Goal: Task Accomplishment & Management: Complete application form

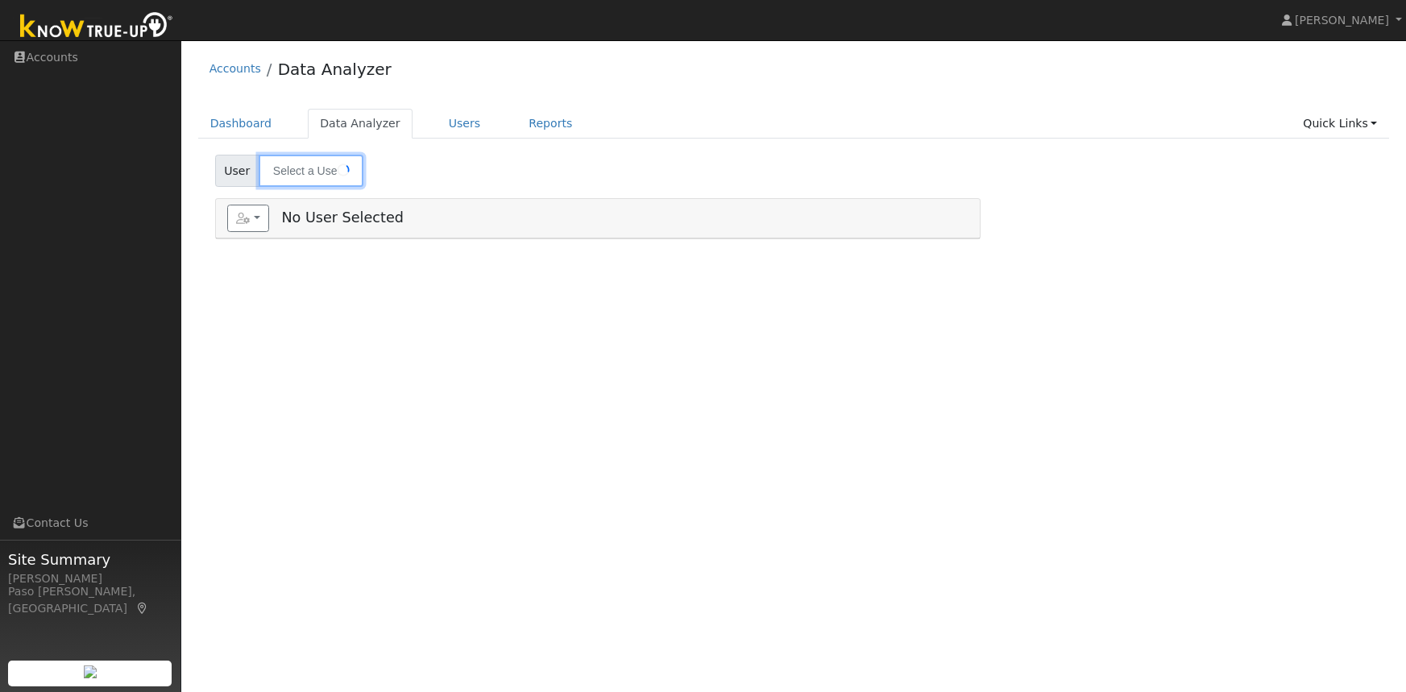
type input "Sean Porcher"
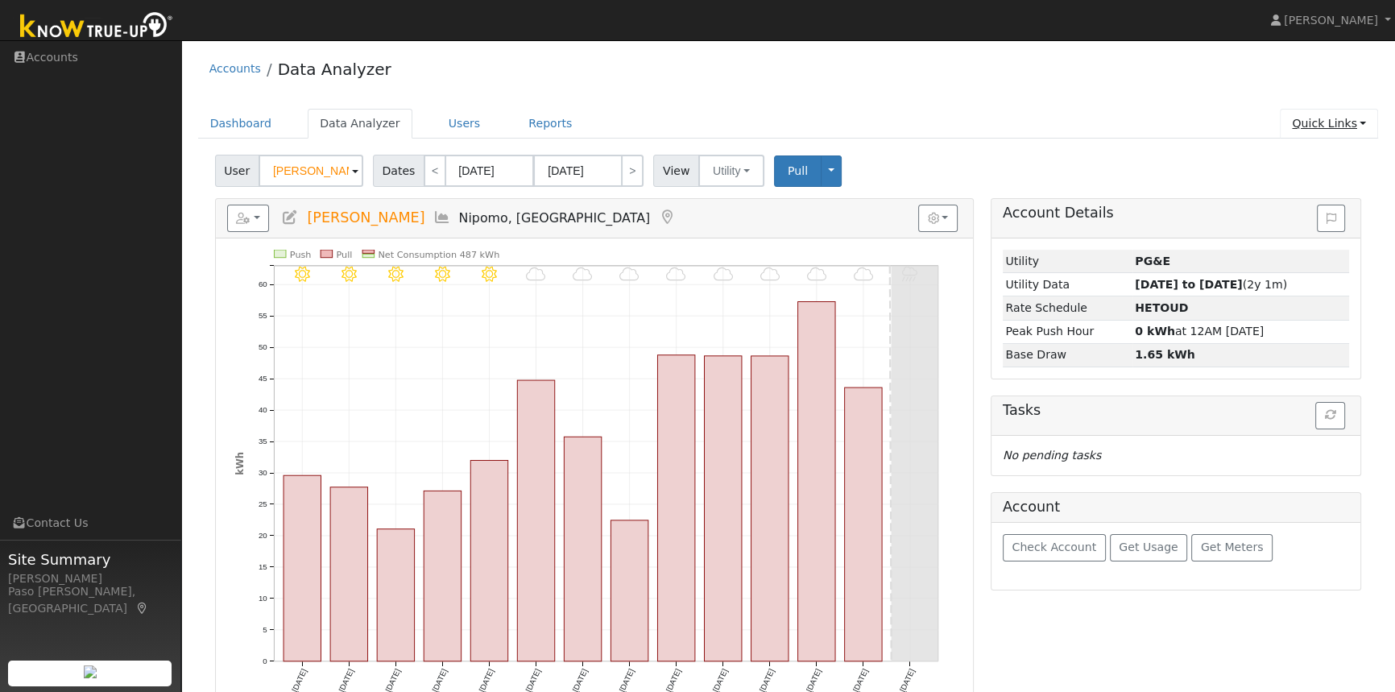
click at [1340, 124] on link "Quick Links" at bounding box center [1329, 124] width 98 height 30
click at [1253, 160] on link "Quick Add" at bounding box center [1297, 158] width 164 height 23
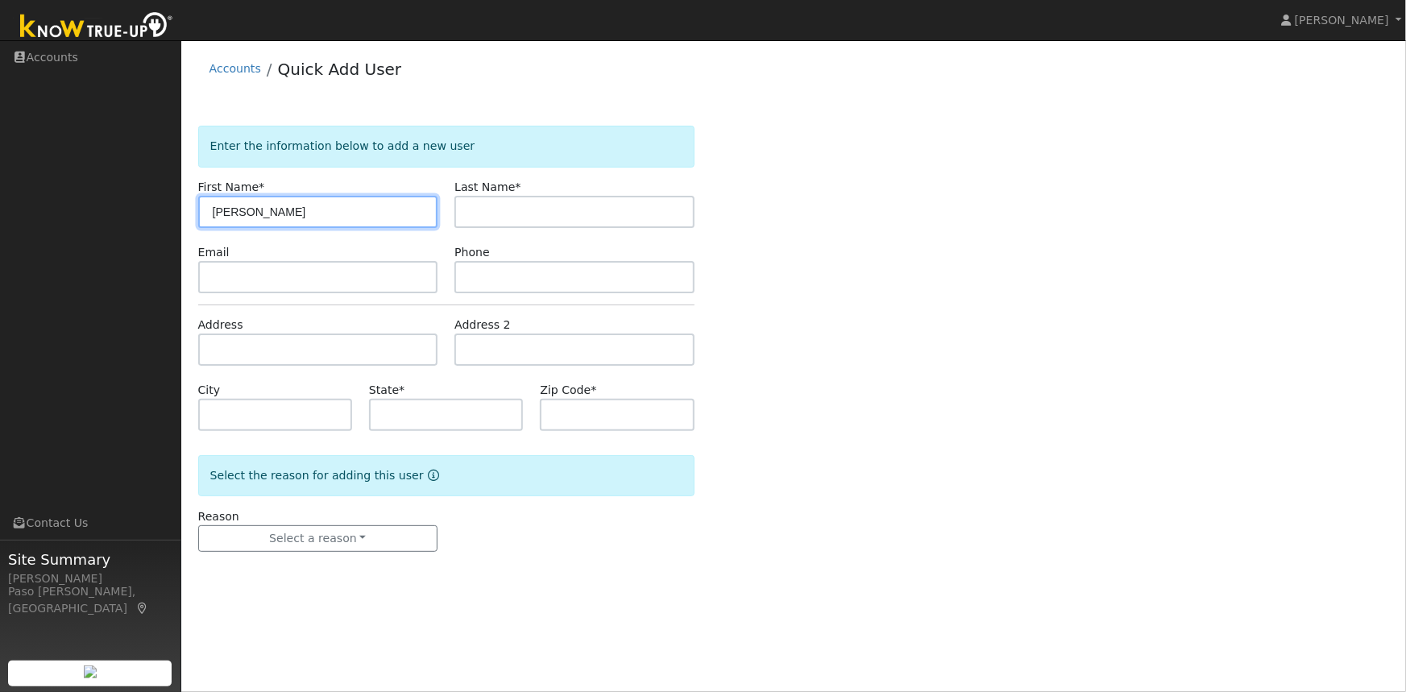
type input "Sheldon"
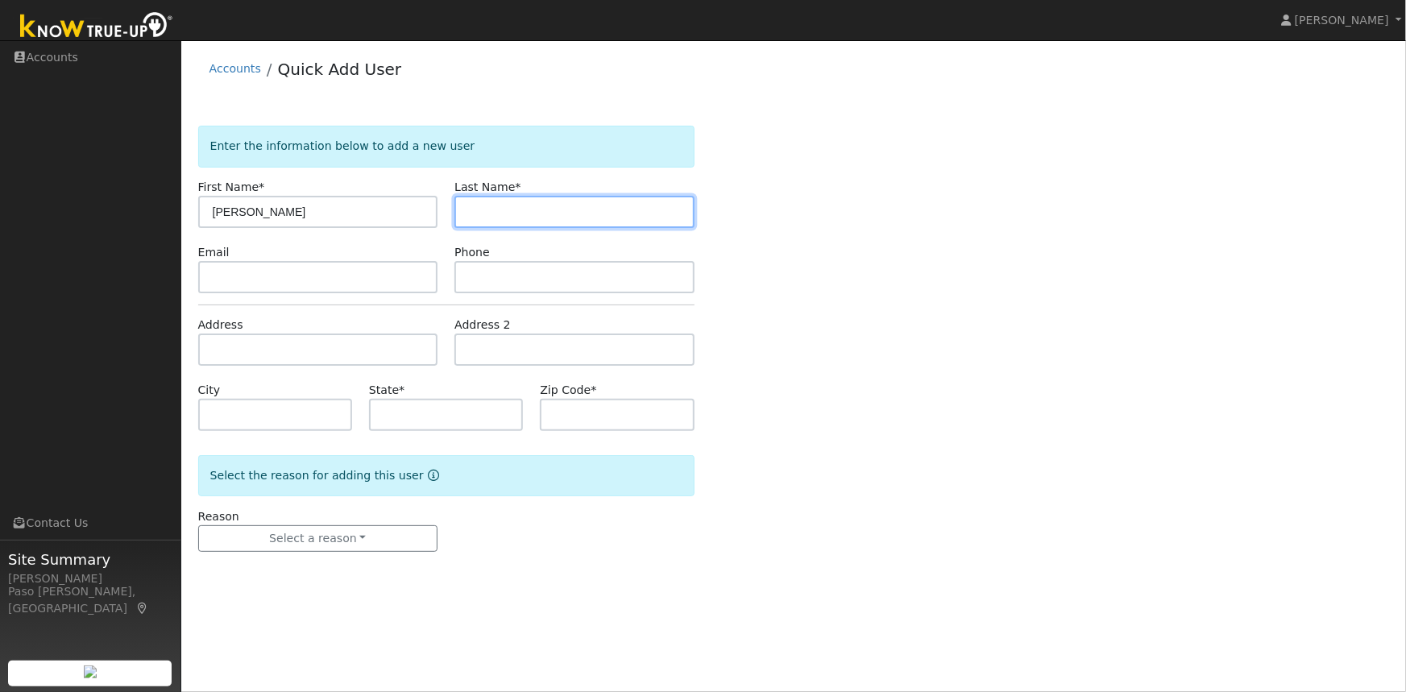
click at [528, 214] on input "text" at bounding box center [574, 212] width 240 height 32
type input "Cox"
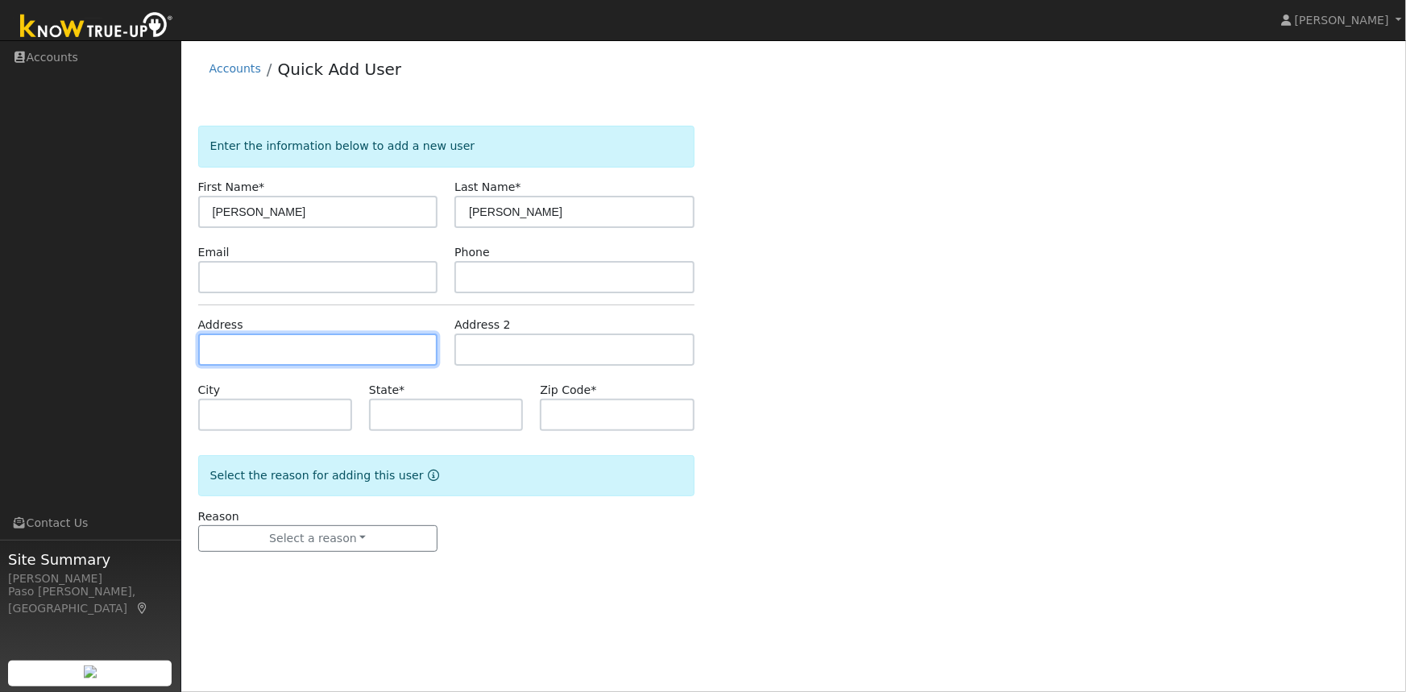
click at [302, 353] on input "text" at bounding box center [318, 350] width 240 height 32
paste input "512 S Concepcion Ave, Santa Maria, CA 93454"
type input "512 South Concepcion Avenue"
type input "Santa Maria"
type input "CA"
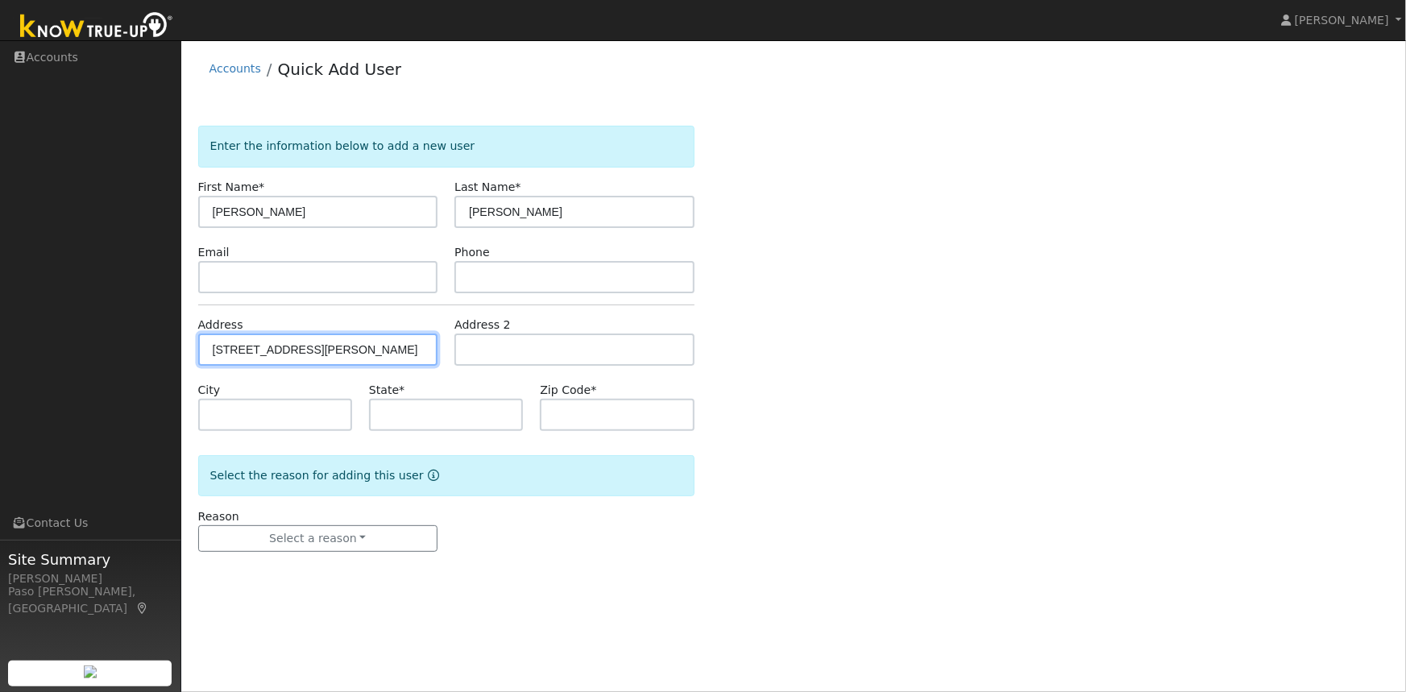
type input "93454"
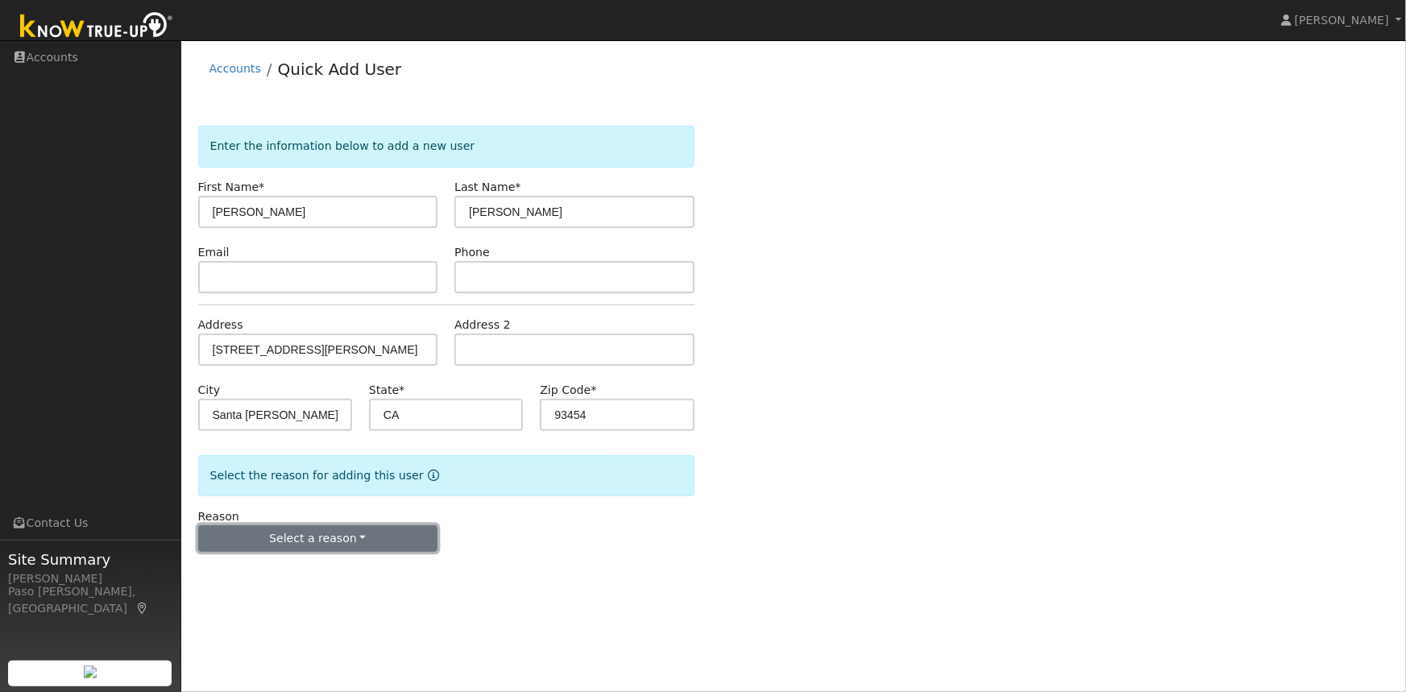
click at [338, 527] on button "Select a reason" at bounding box center [318, 538] width 240 height 27
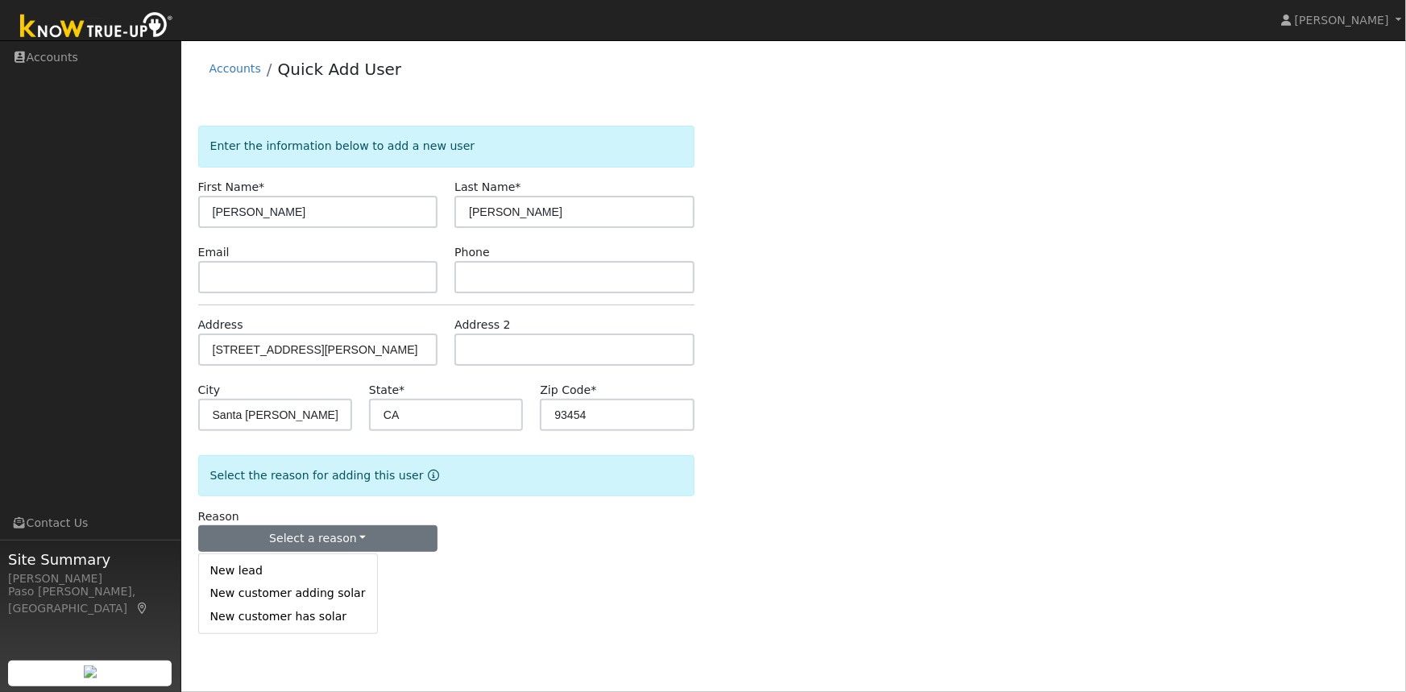
click at [296, 569] on link "New lead" at bounding box center [288, 571] width 178 height 23
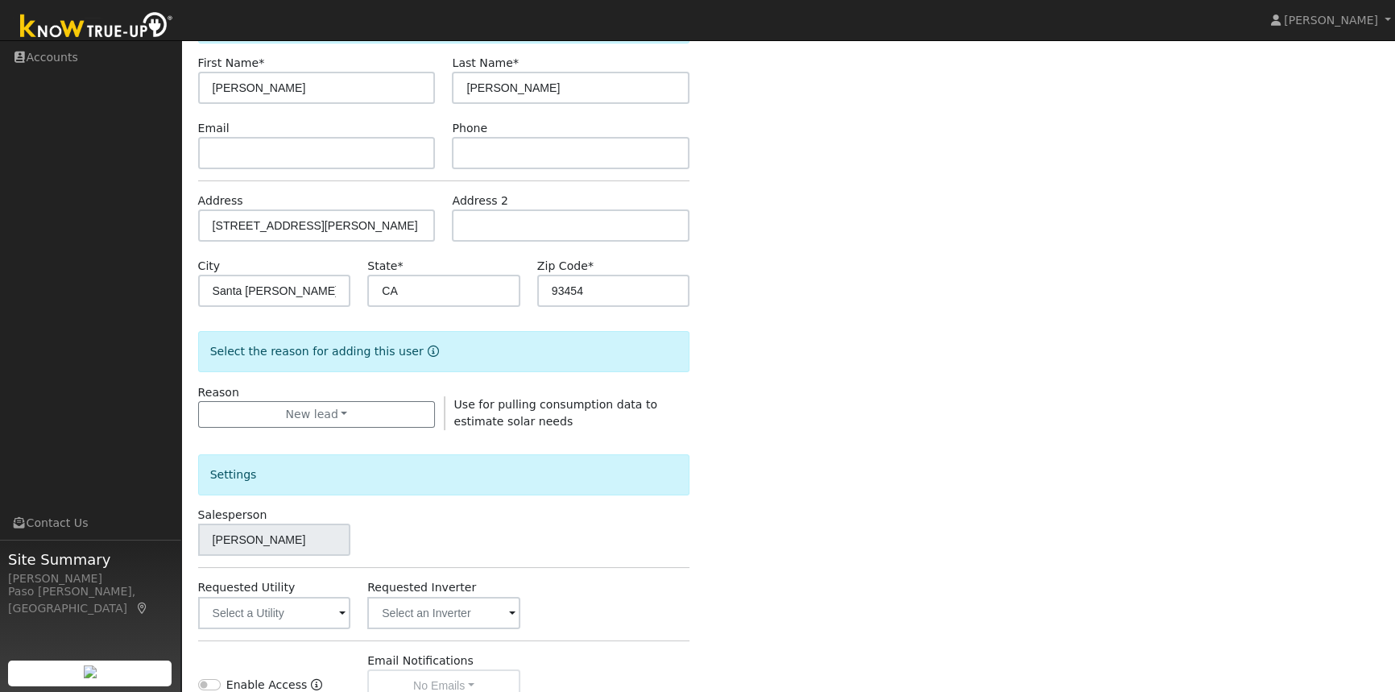
scroll to position [317, 0]
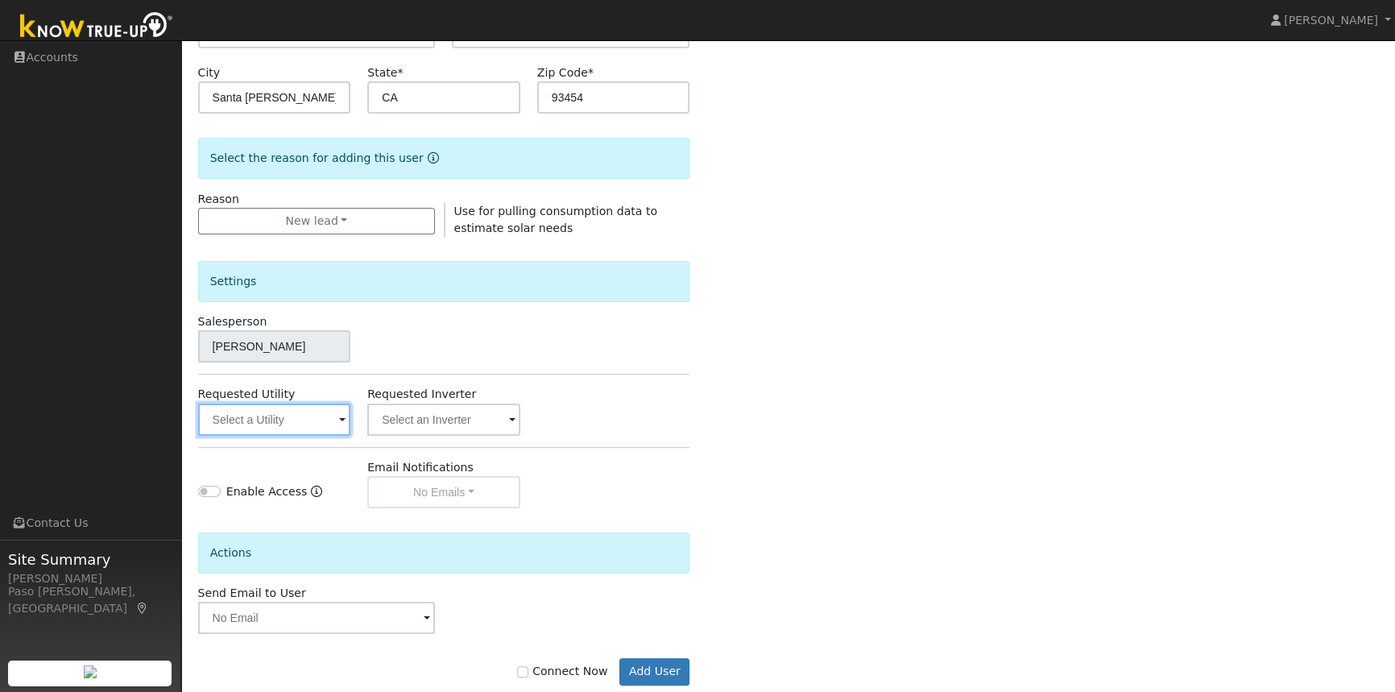
click at [301, 412] on input "text" at bounding box center [274, 420] width 153 height 32
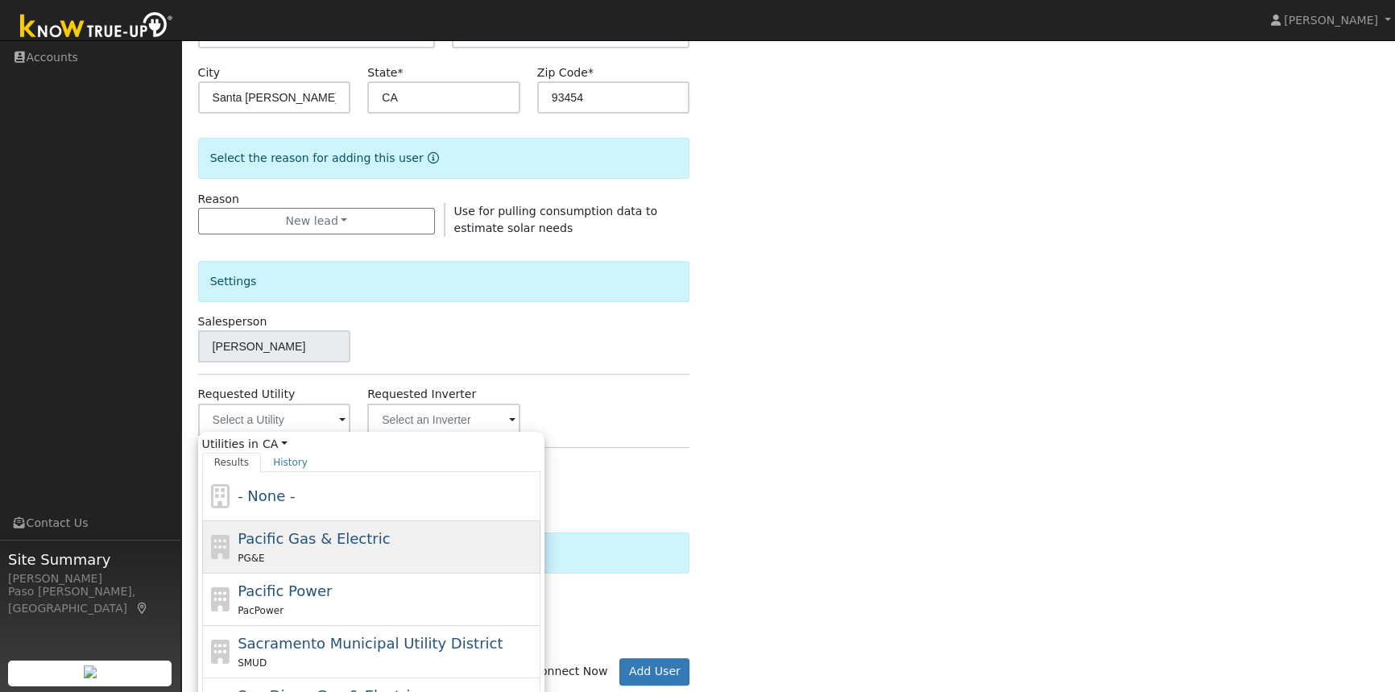
click at [286, 533] on span "Pacific Gas & Electric" at bounding box center [314, 538] width 152 height 17
type input "Pacific Gas & Electric"
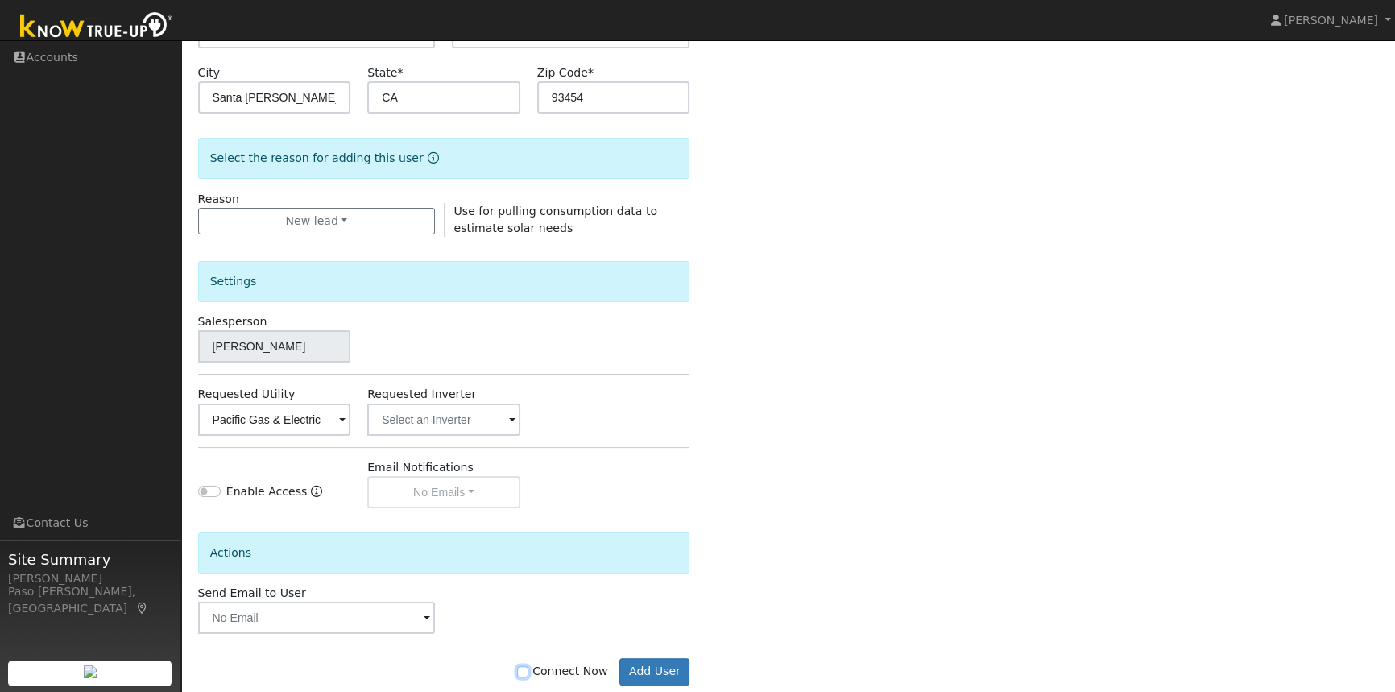
click at [529, 667] on input "Connect Now" at bounding box center [522, 671] width 11 height 11
checkbox input "true"
drag, startPoint x: 657, startPoint y: 676, endPoint x: 681, endPoint y: 670, distance: 24.0
click at [658, 676] on button "Add User" at bounding box center [655, 671] width 70 height 27
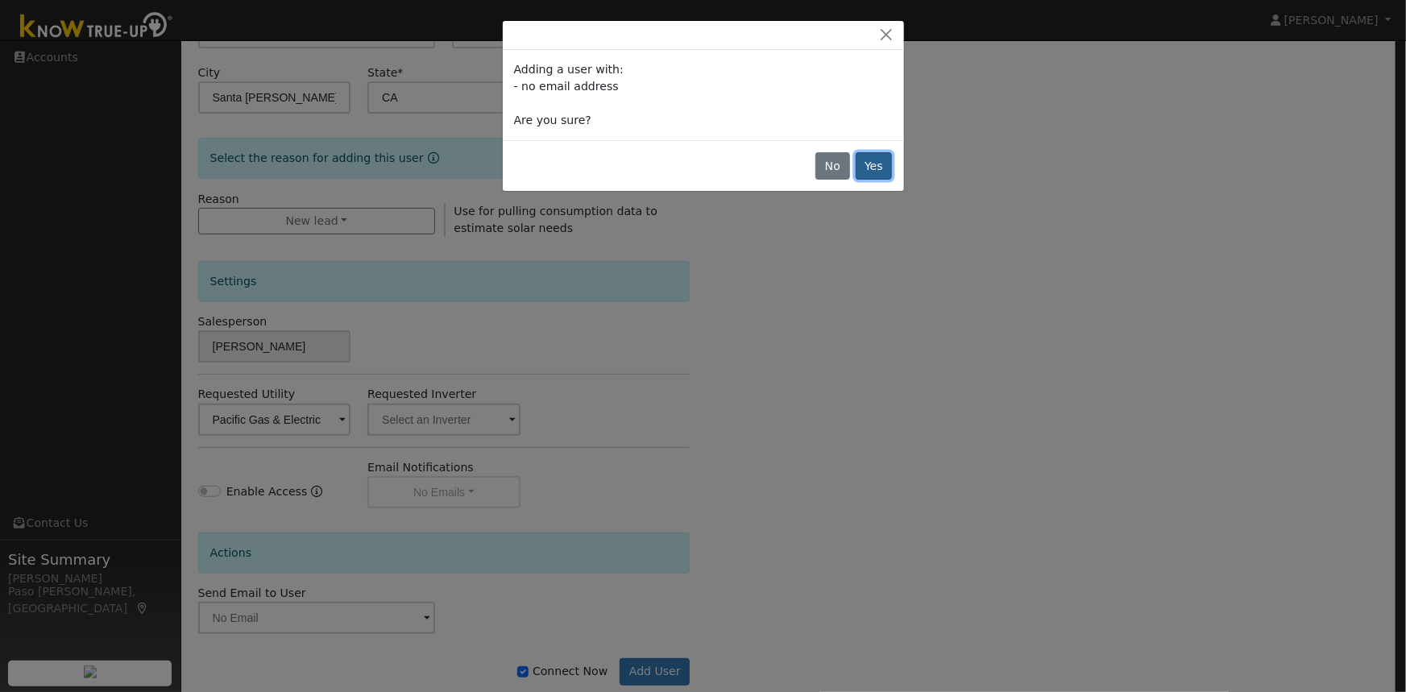
click at [876, 162] on button "Yes" at bounding box center [874, 165] width 37 height 27
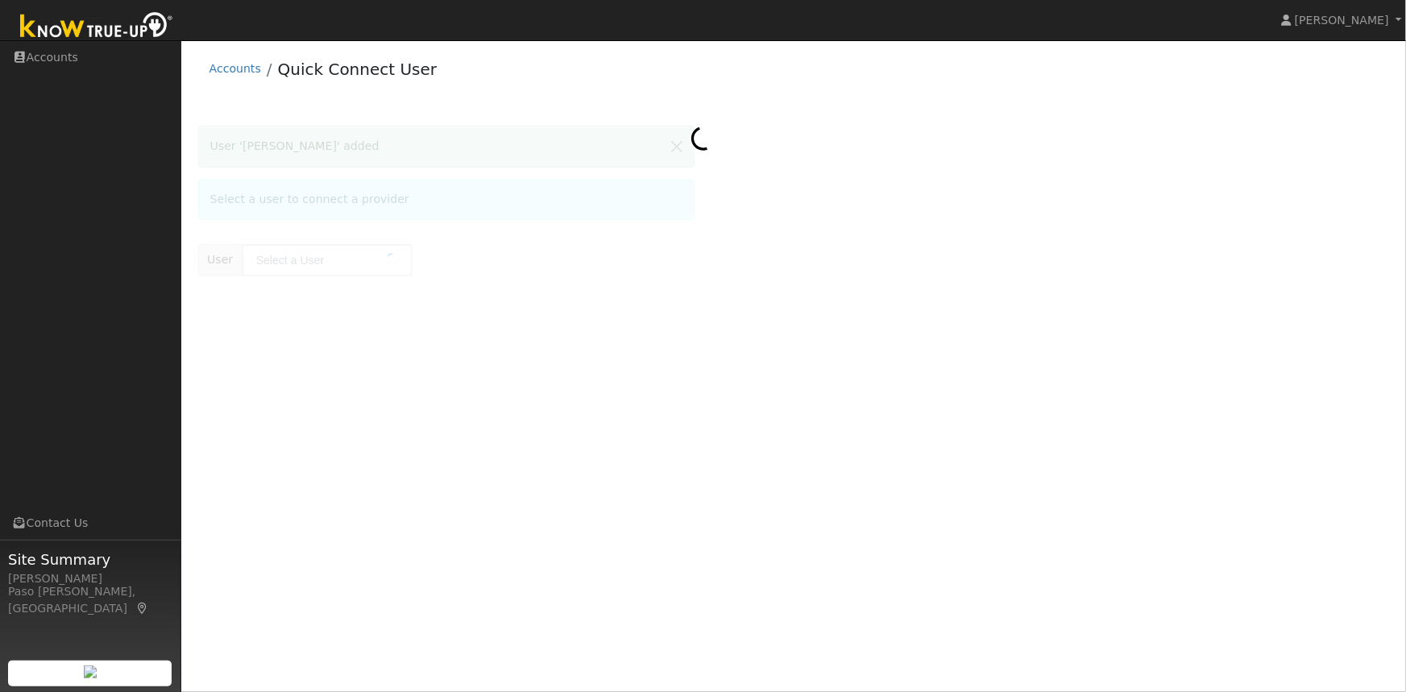
type input "[PERSON_NAME]"
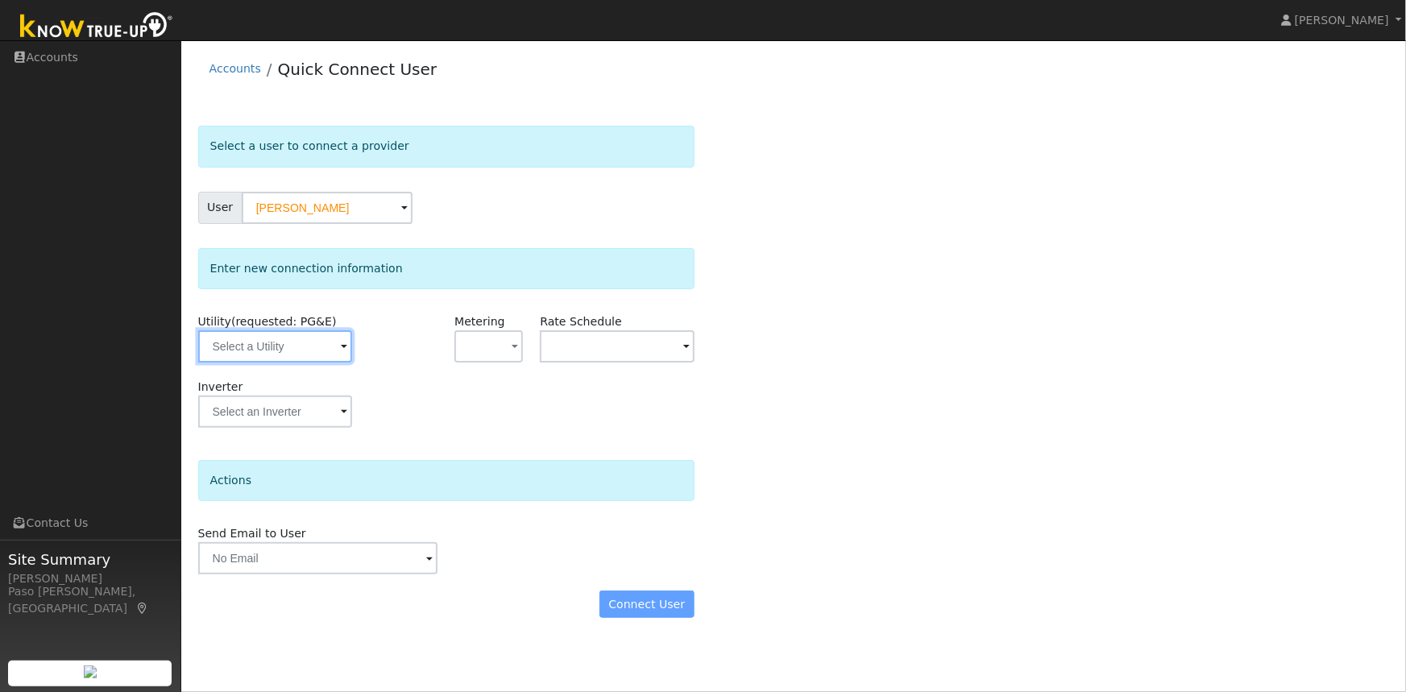
click at [282, 346] on input "text" at bounding box center [275, 346] width 154 height 32
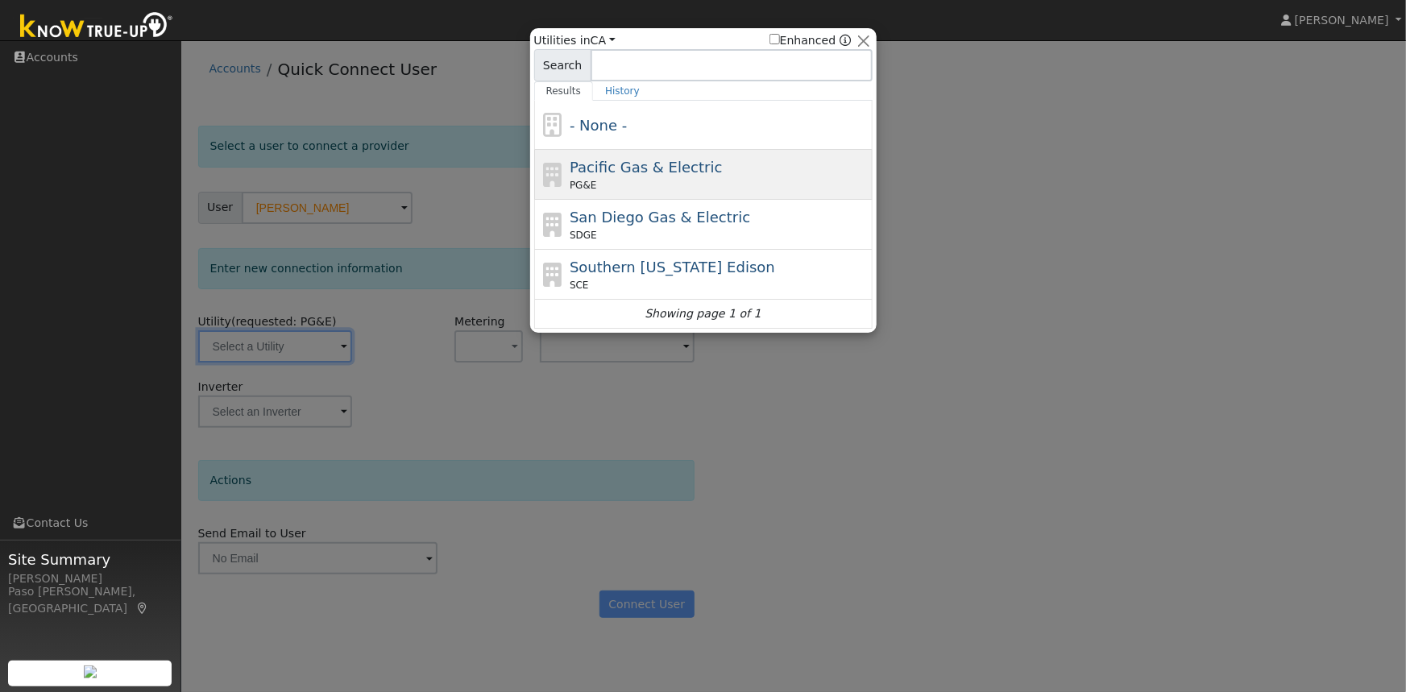
click at [615, 170] on span "Pacific Gas & Electric" at bounding box center [646, 167] width 152 height 17
type input "PG&E"
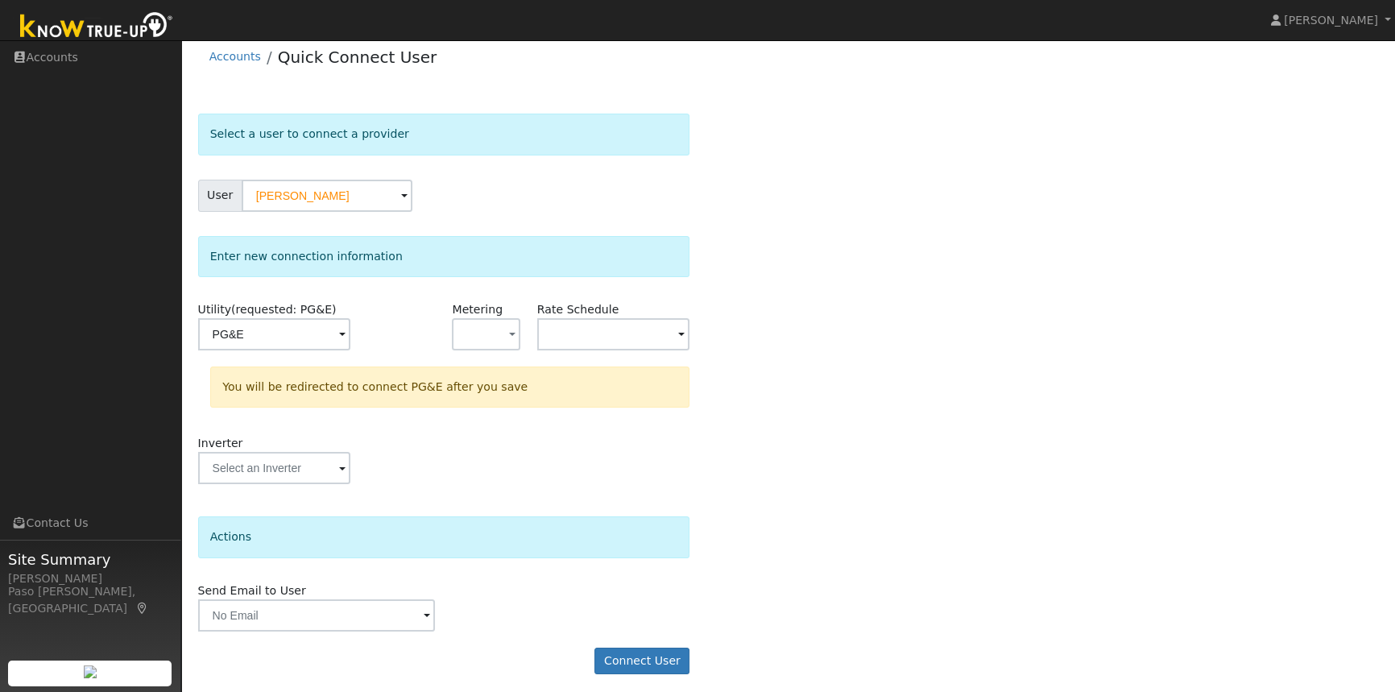
scroll to position [18, 0]
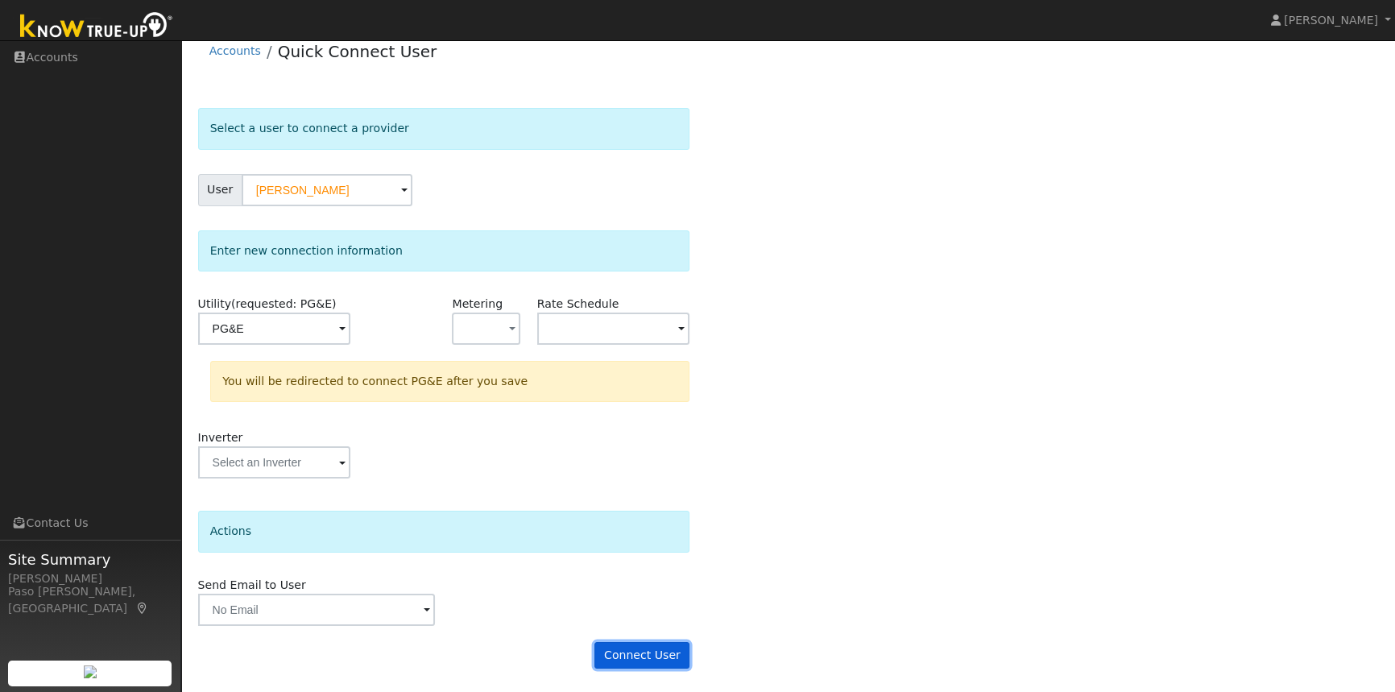
click at [631, 655] on button "Connect User" at bounding box center [642, 655] width 95 height 27
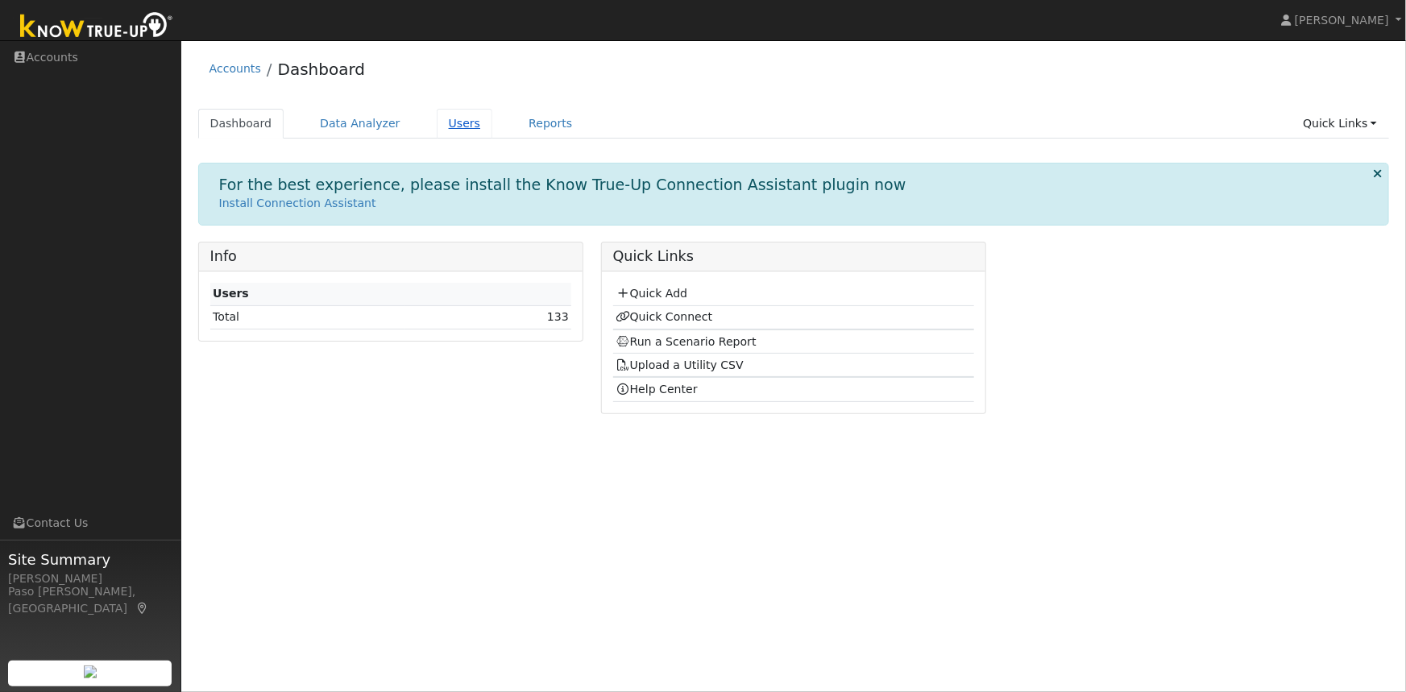
click at [451, 121] on link "Users" at bounding box center [465, 124] width 56 height 30
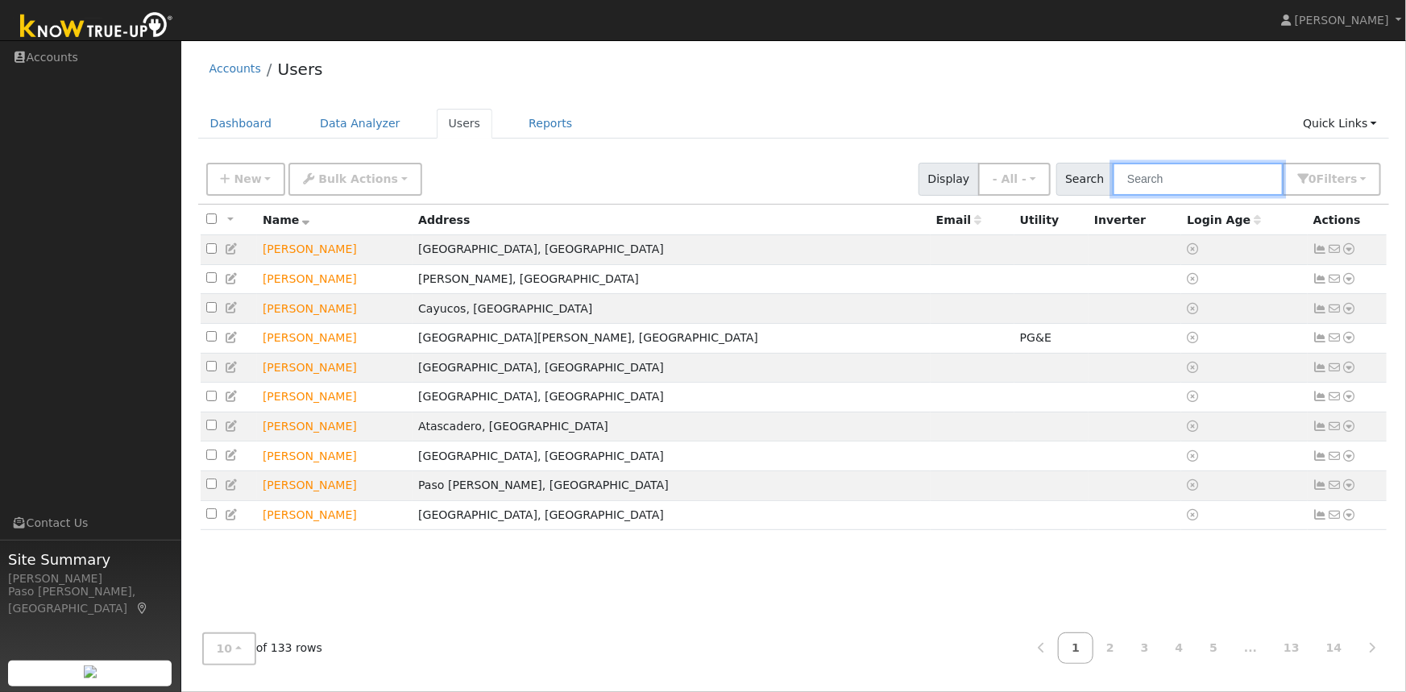
click at [1165, 181] on input "text" at bounding box center [1198, 179] width 171 height 33
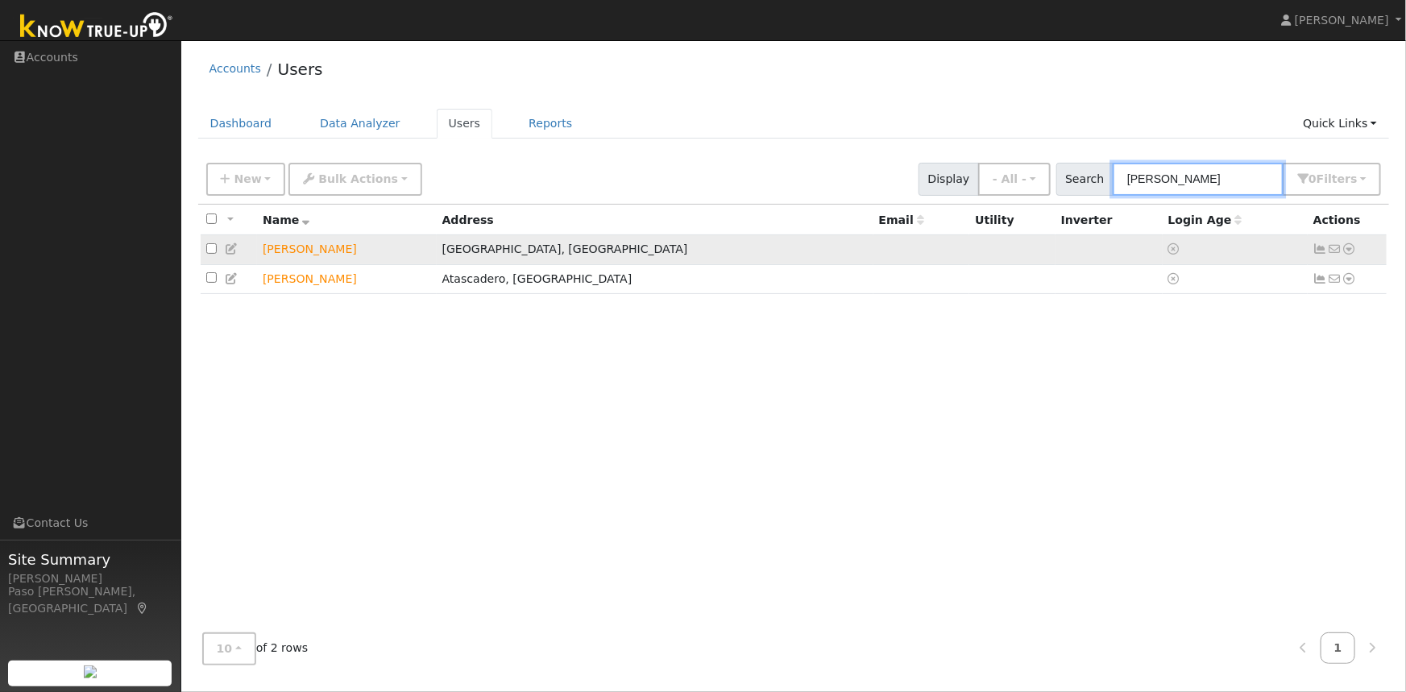
type input "cox"
click at [1356, 251] on icon at bounding box center [1349, 248] width 15 height 11
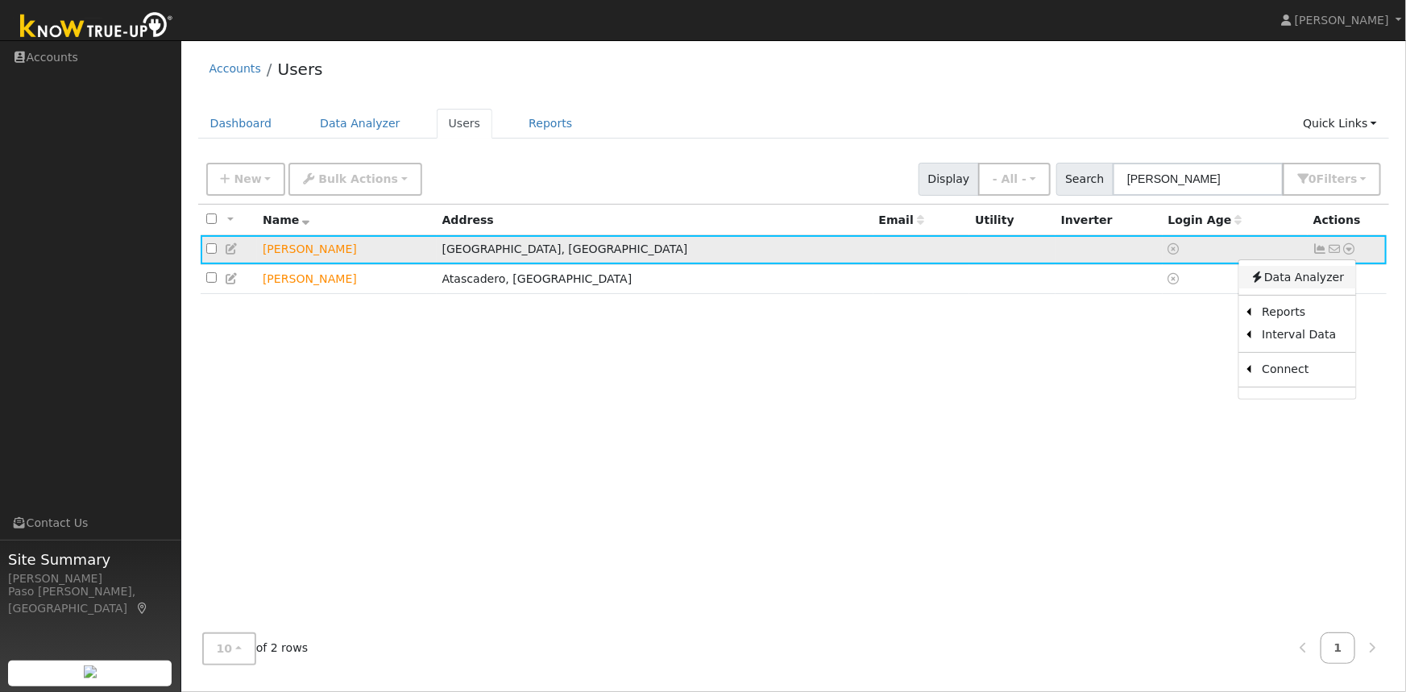
click at [1308, 286] on link "Data Analyzer" at bounding box center [1296, 277] width 117 height 23
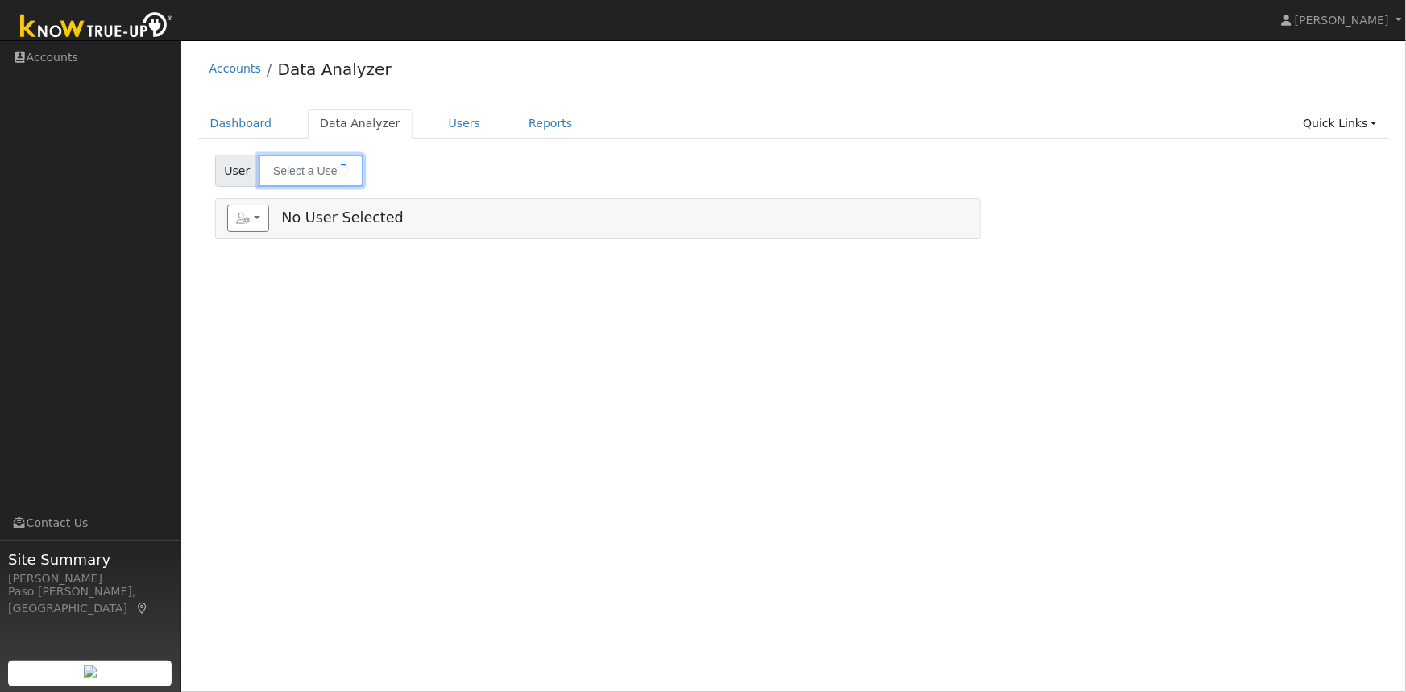
type input "[PERSON_NAME]"
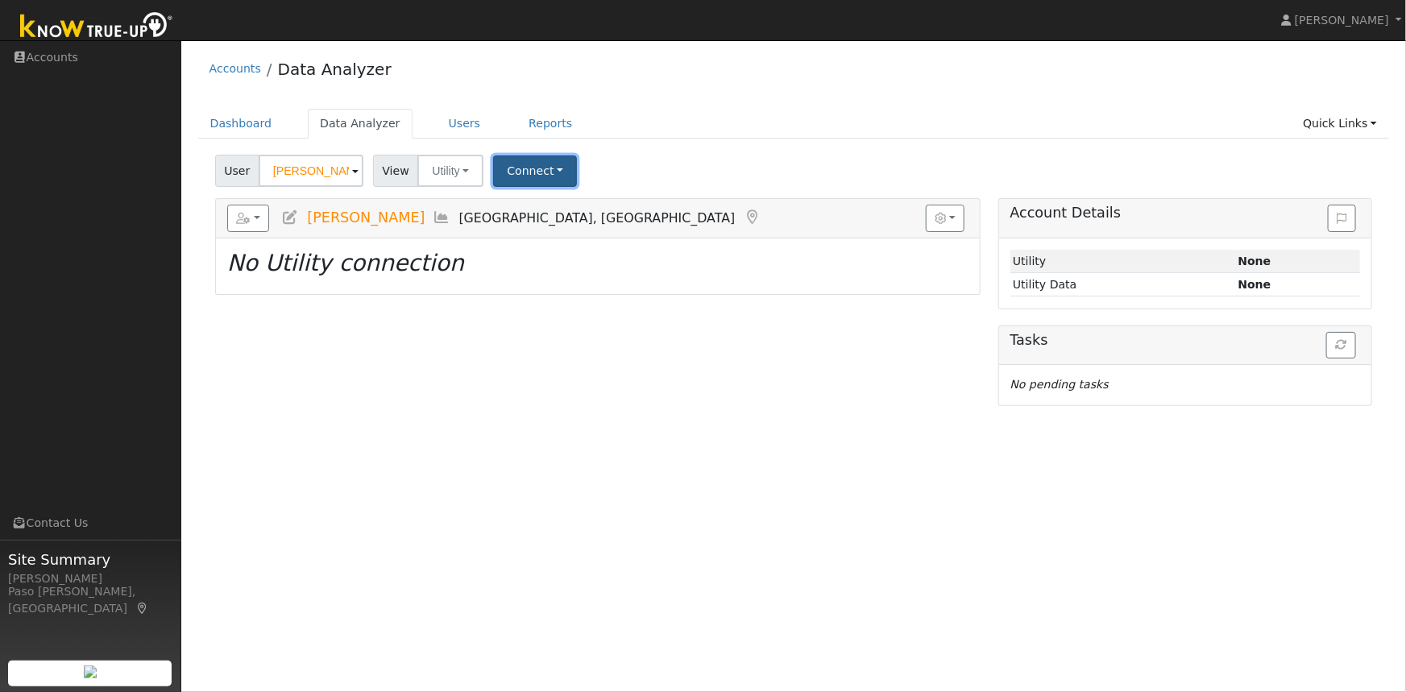
click at [541, 156] on button "Connect" at bounding box center [535, 171] width 84 height 31
click at [555, 249] on link "Quick Connect" at bounding box center [558, 241] width 126 height 23
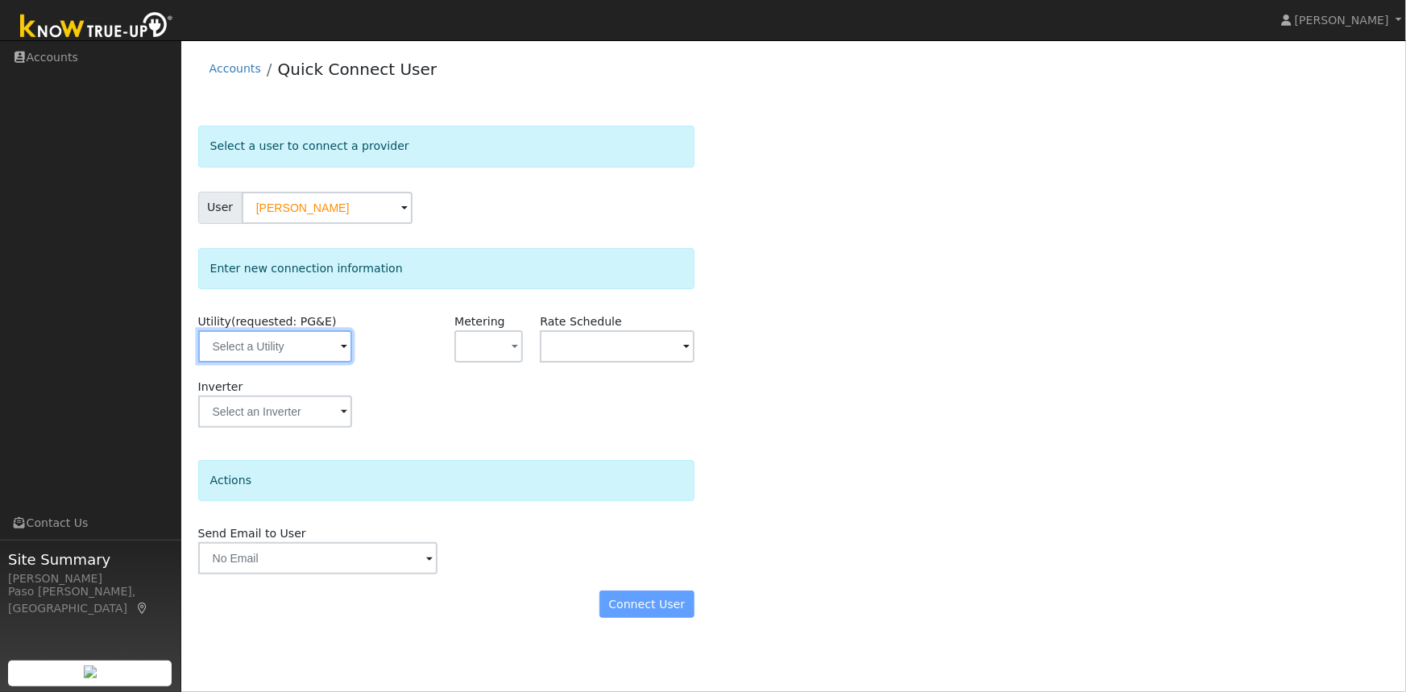
click at [273, 342] on input "text" at bounding box center [275, 346] width 154 height 32
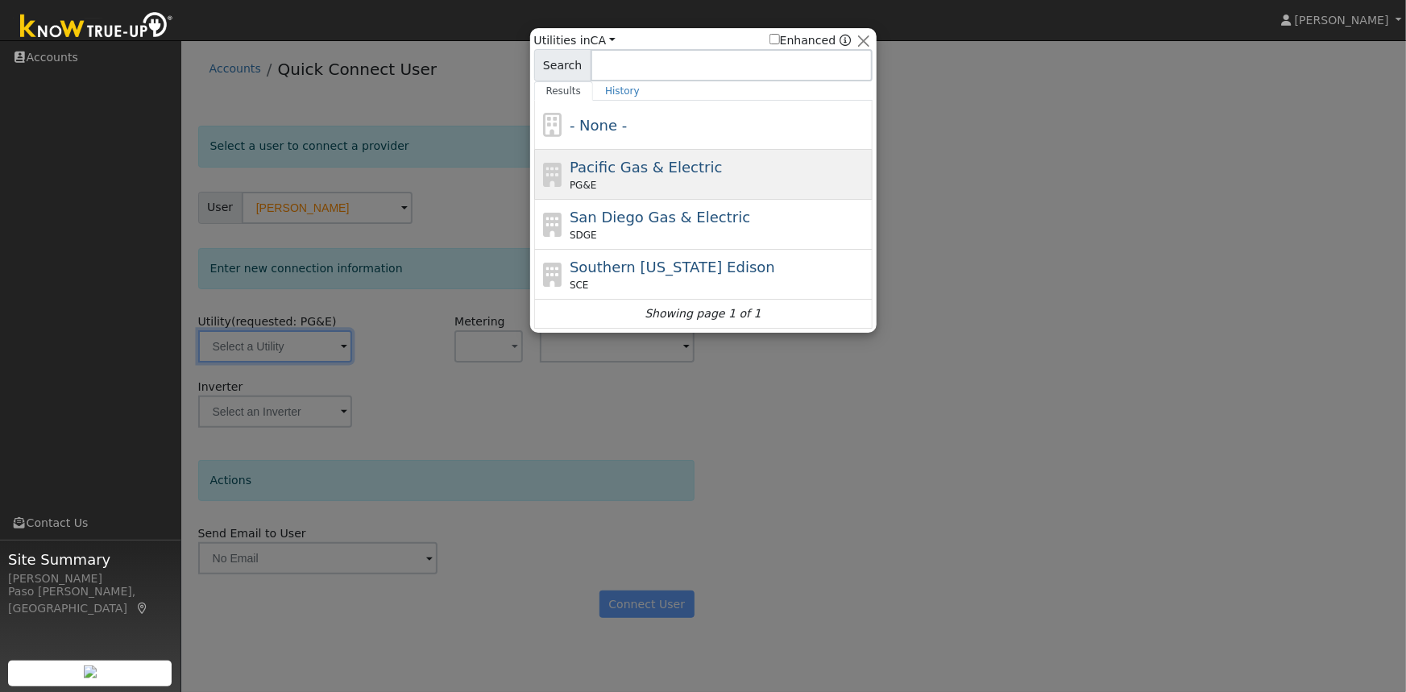
click at [673, 171] on span "Pacific Gas & Electric" at bounding box center [646, 167] width 152 height 17
type input "PG&E"
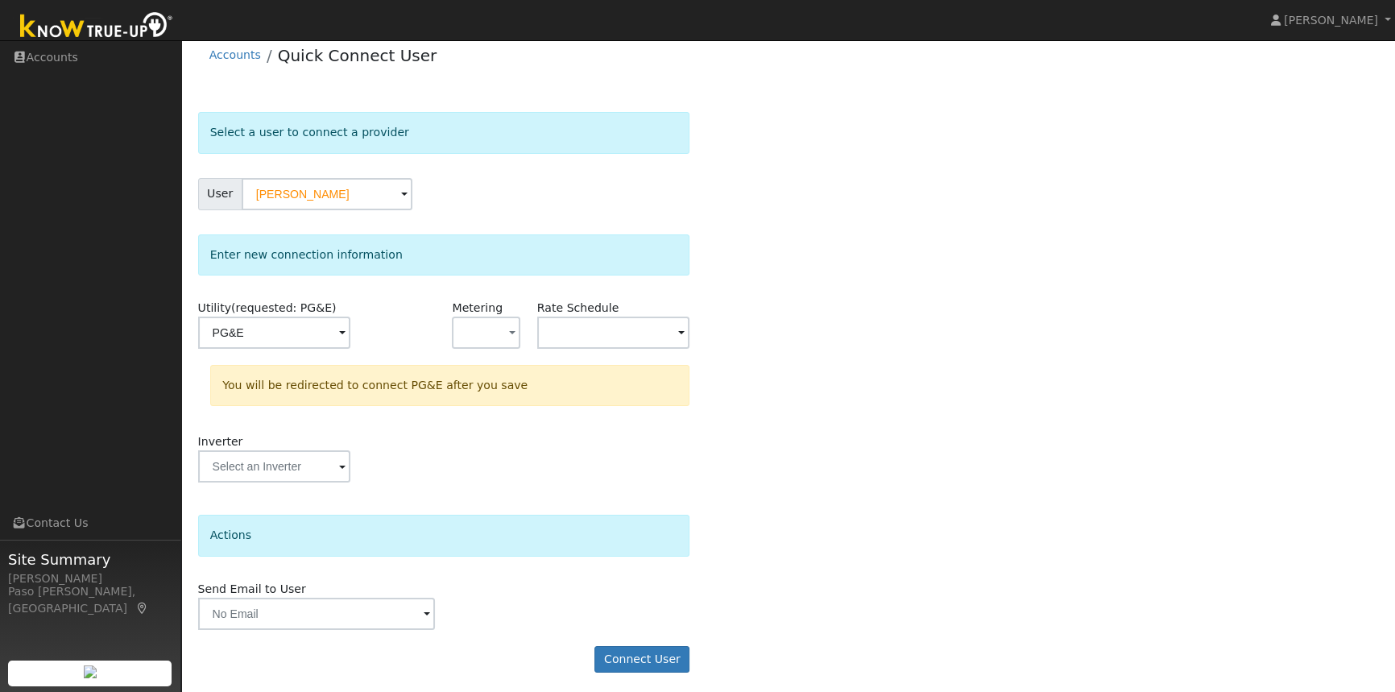
scroll to position [18, 0]
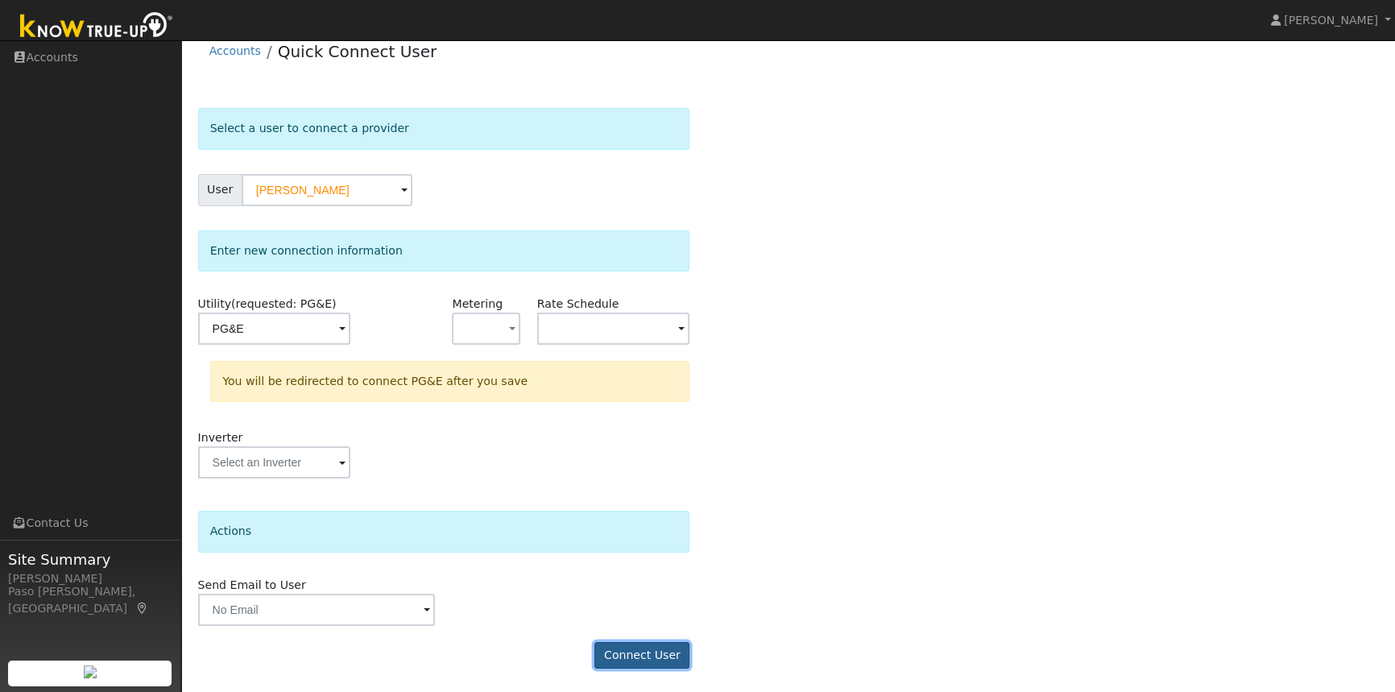
click at [655, 657] on button "Connect User" at bounding box center [642, 655] width 95 height 27
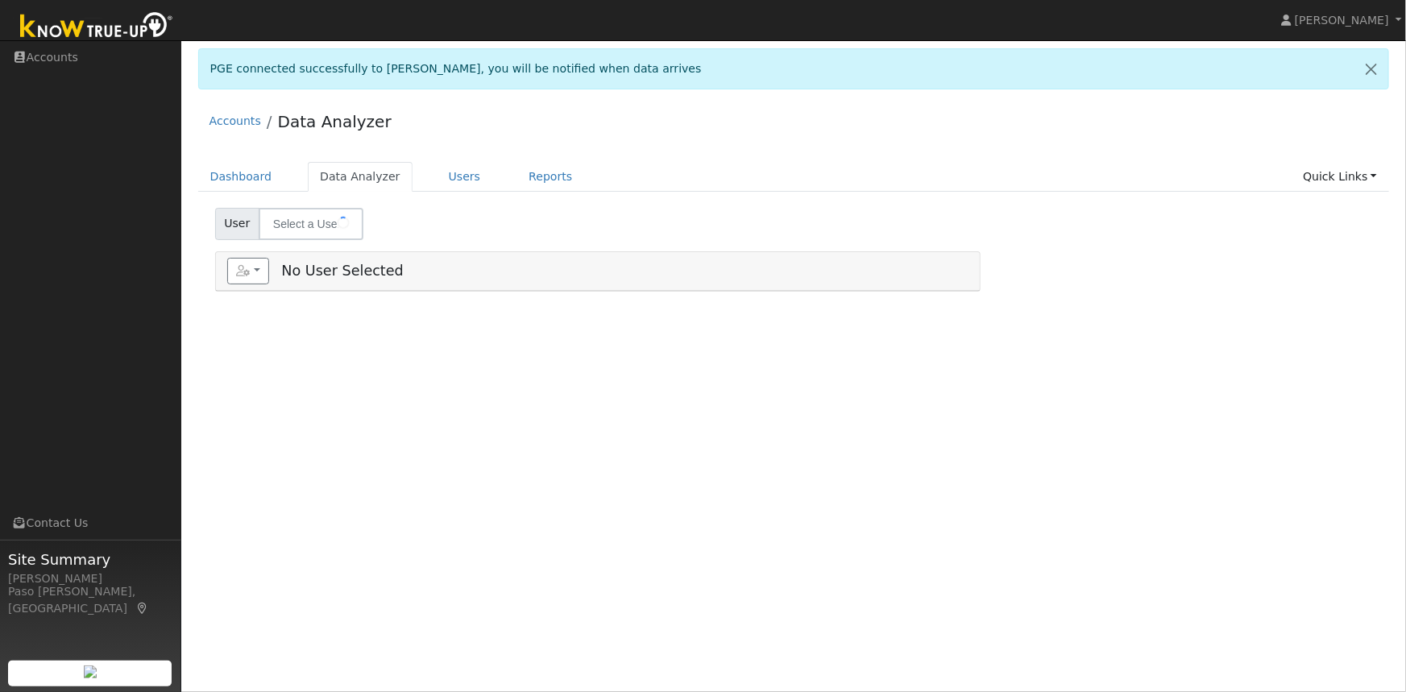
type input "[PERSON_NAME]"
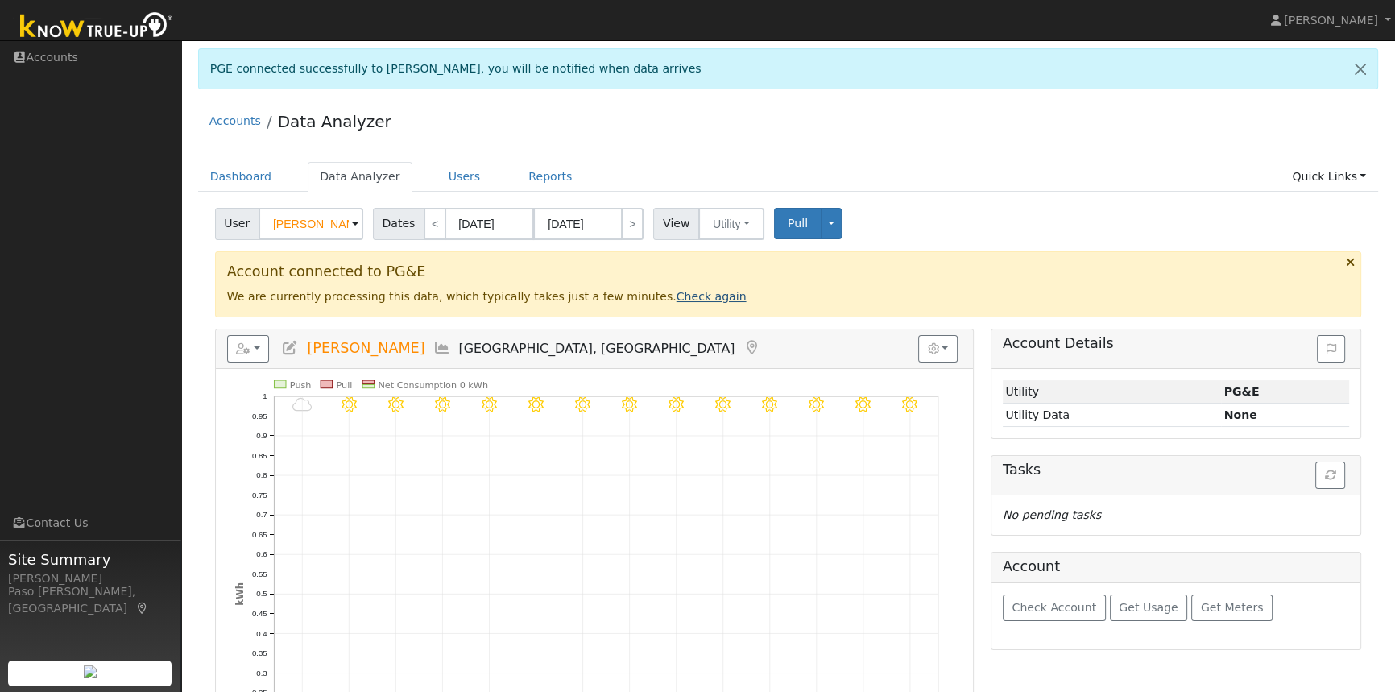
click at [677, 292] on link "Check again" at bounding box center [712, 296] width 70 height 13
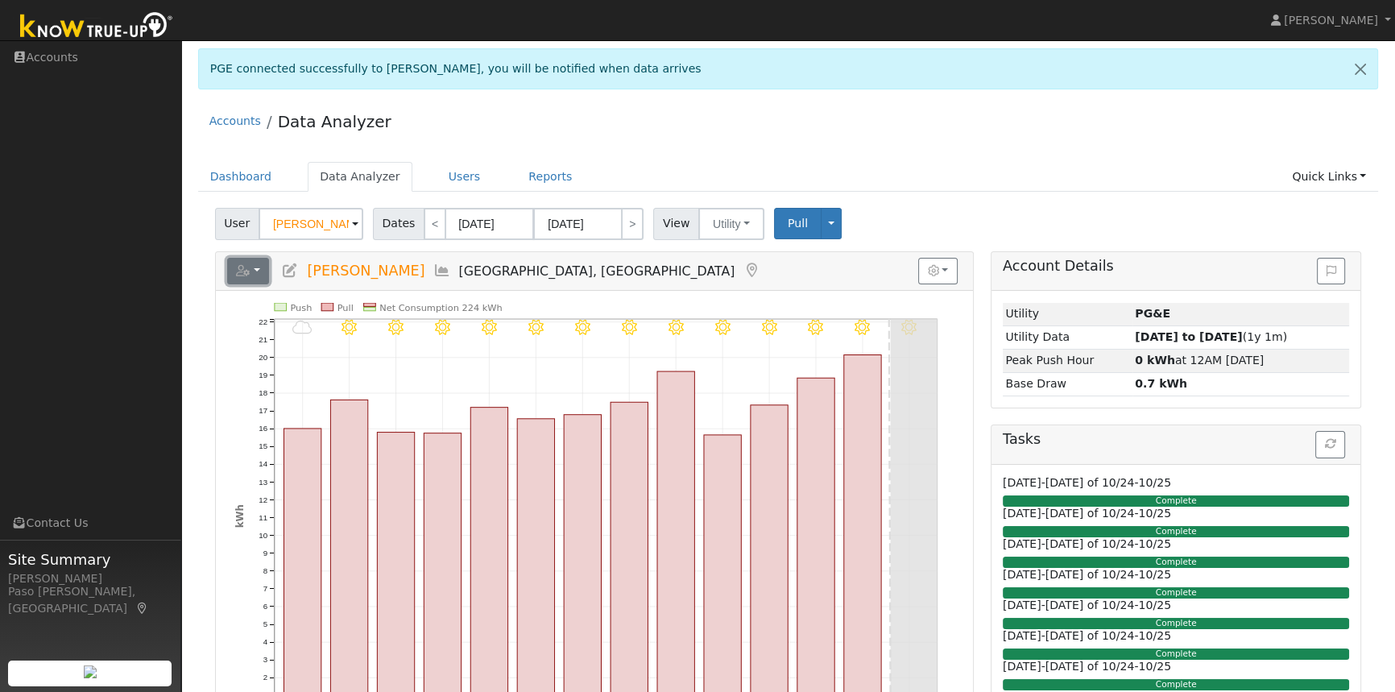
click at [257, 274] on button "button" at bounding box center [248, 271] width 43 height 27
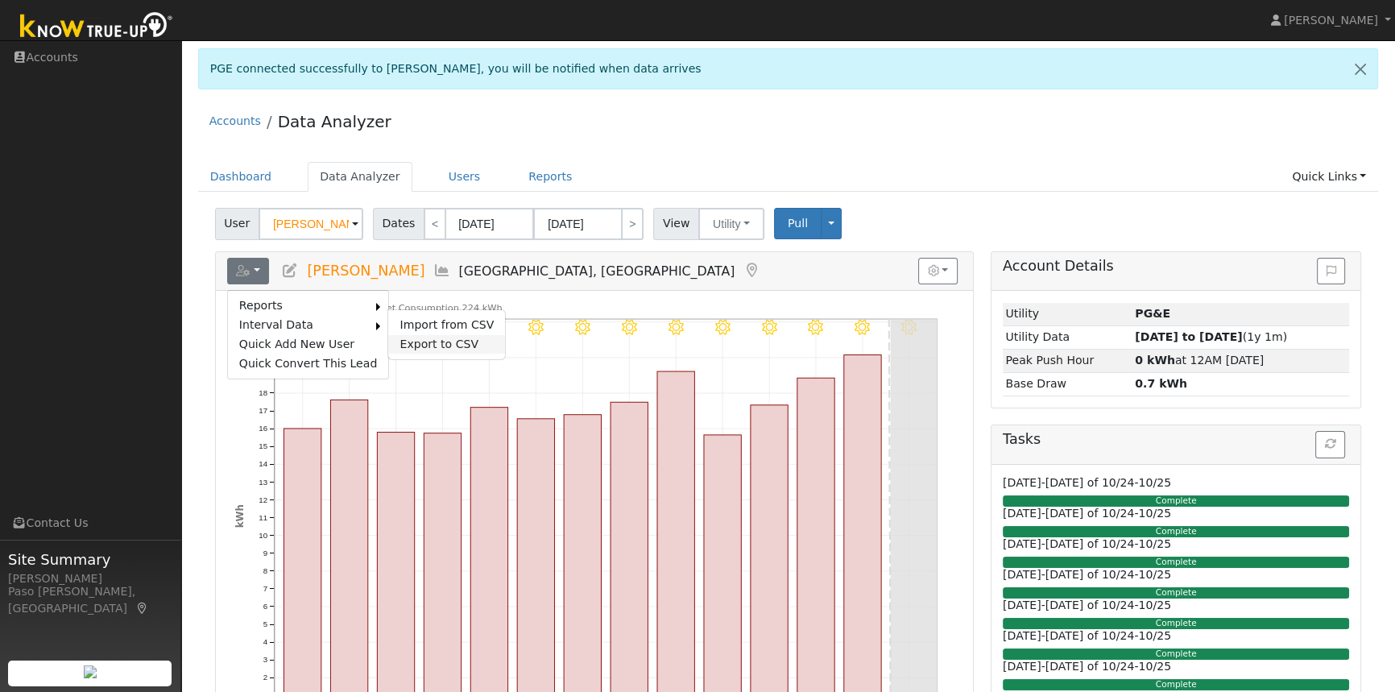
click at [410, 339] on link "Export to CSV" at bounding box center [446, 344] width 117 height 19
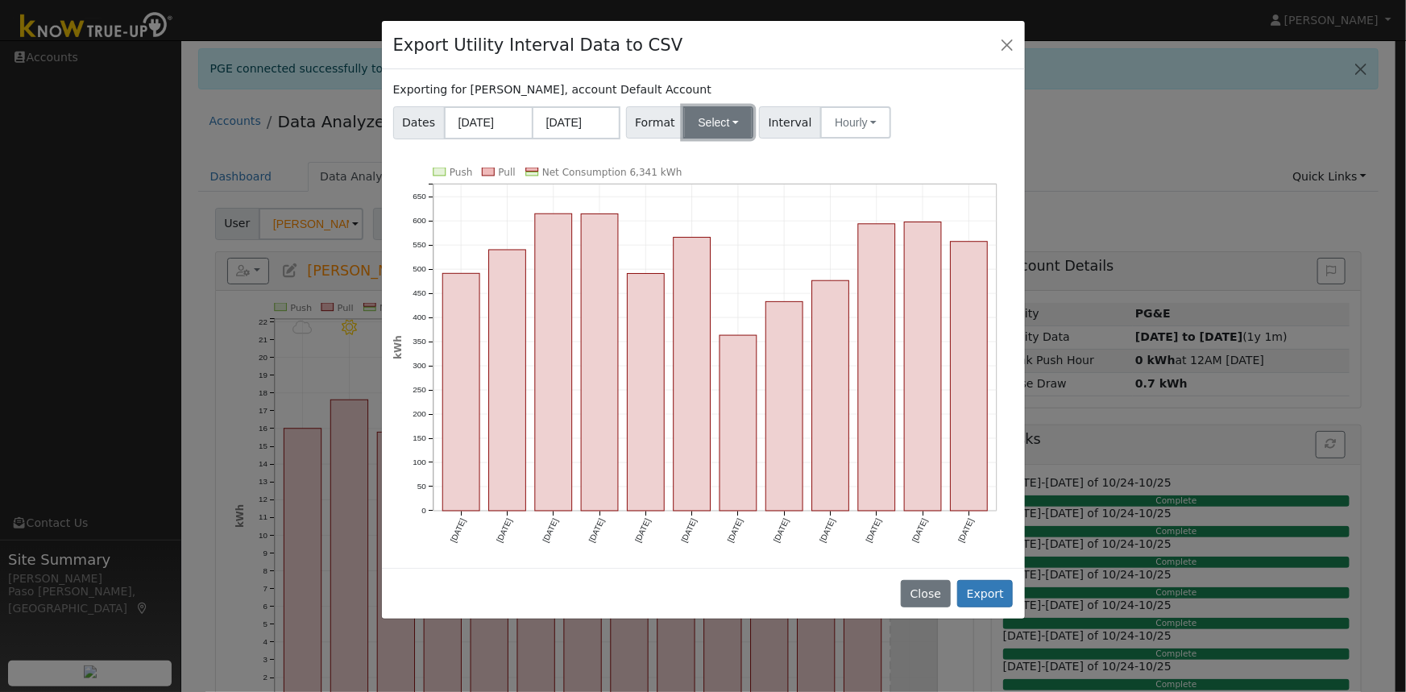
click at [723, 122] on button "Select" at bounding box center [718, 122] width 70 height 32
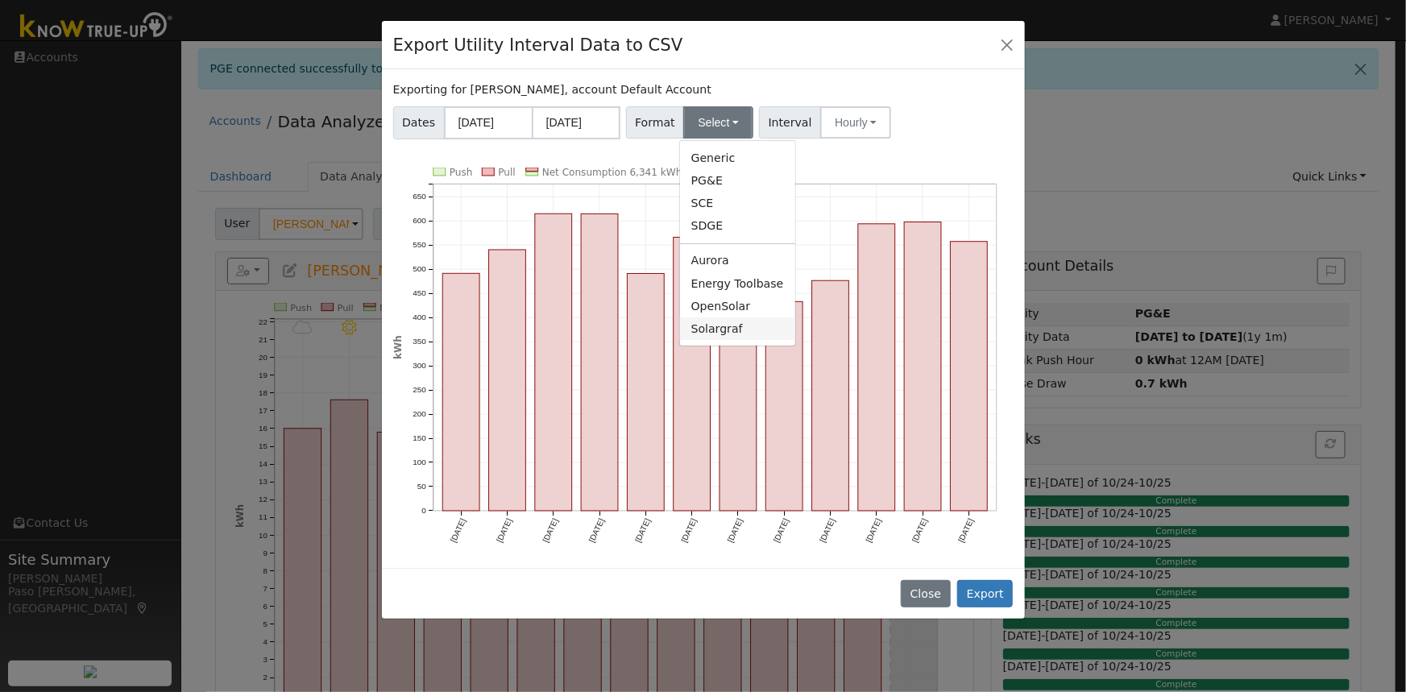
click at [714, 339] on link "Solargraf" at bounding box center [737, 328] width 115 height 23
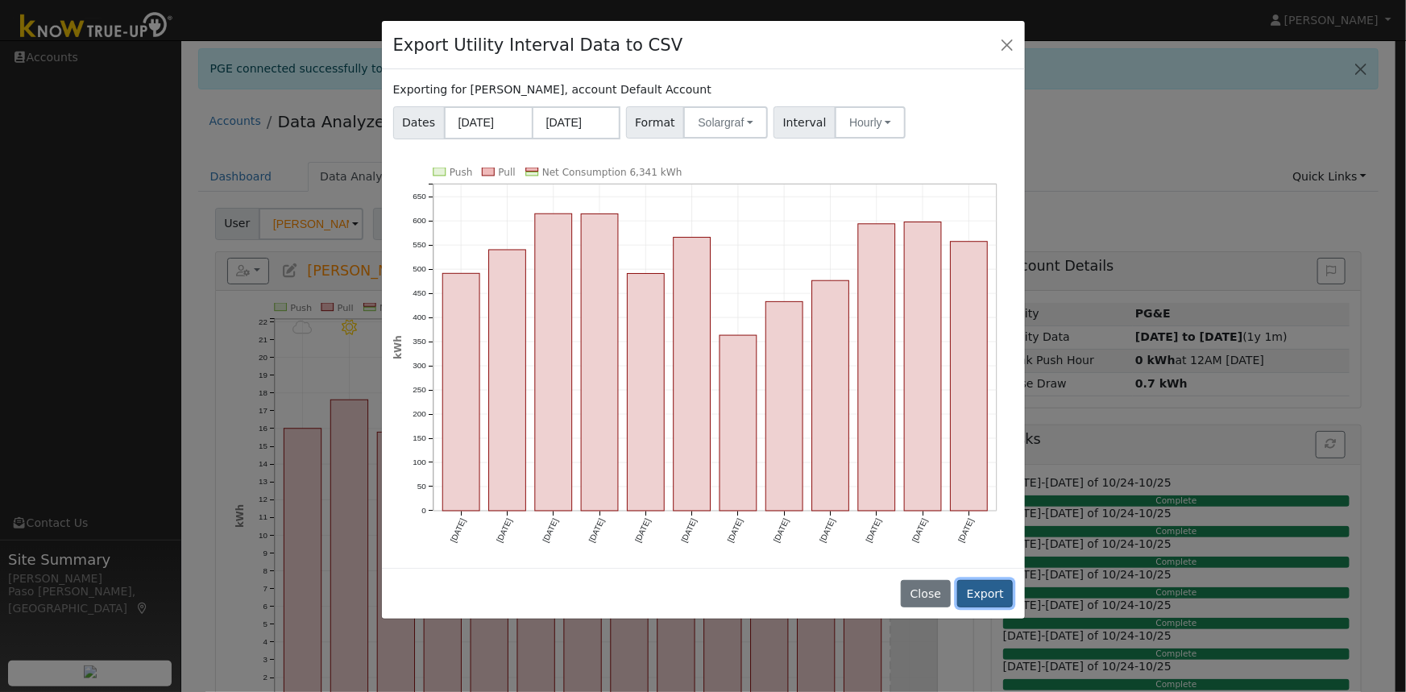
click at [997, 589] on button "Export" at bounding box center [985, 593] width 56 height 27
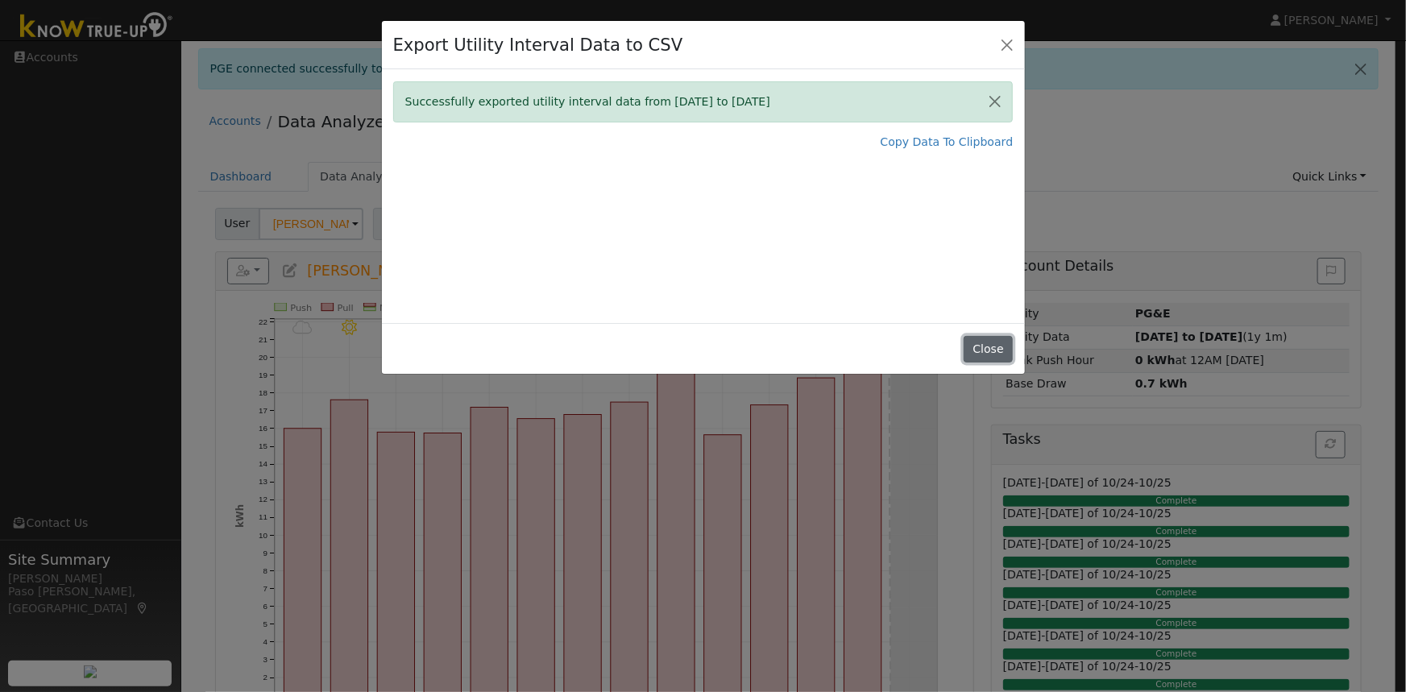
click at [983, 343] on button "Close" at bounding box center [988, 349] width 49 height 27
